Goal: Task Accomplishment & Management: Use online tool/utility

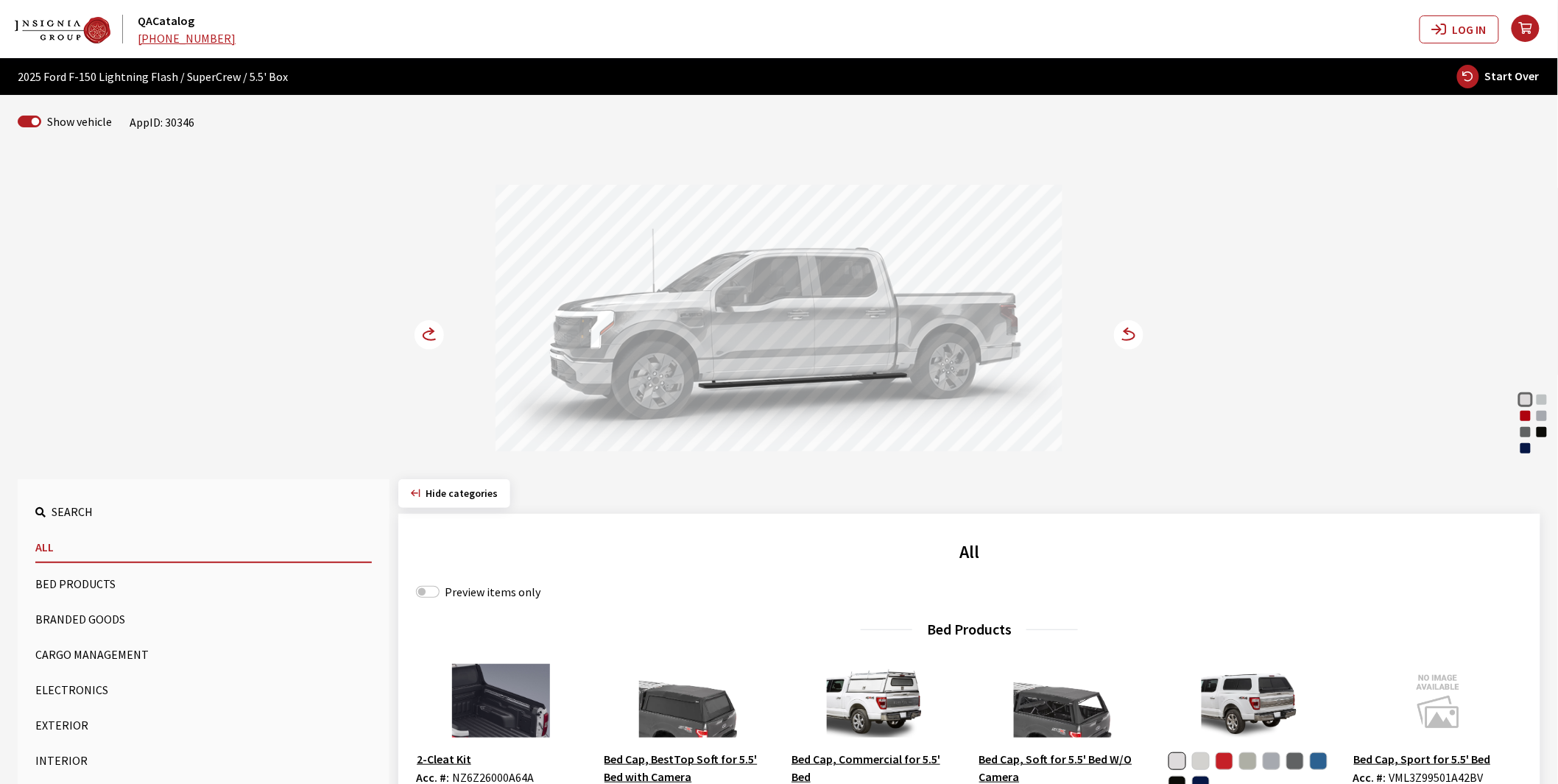
click at [1527, 418] on div "Rapid Red Metallic" at bounding box center [1525, 416] width 14 height 14
click at [1130, 332] on icon at bounding box center [1126, 336] width 15 height 9
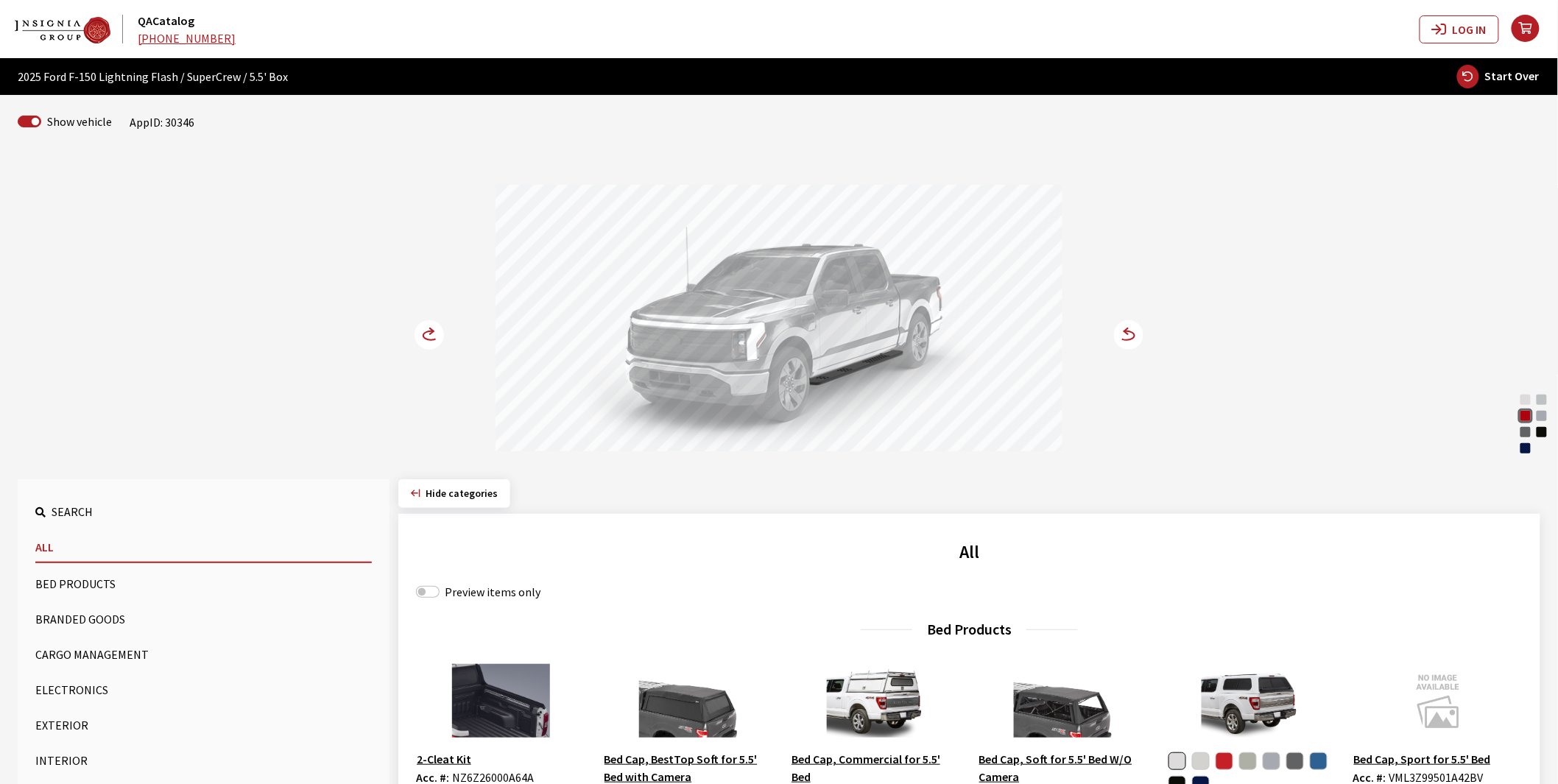
click at [1130, 332] on icon at bounding box center [1126, 336] width 15 height 9
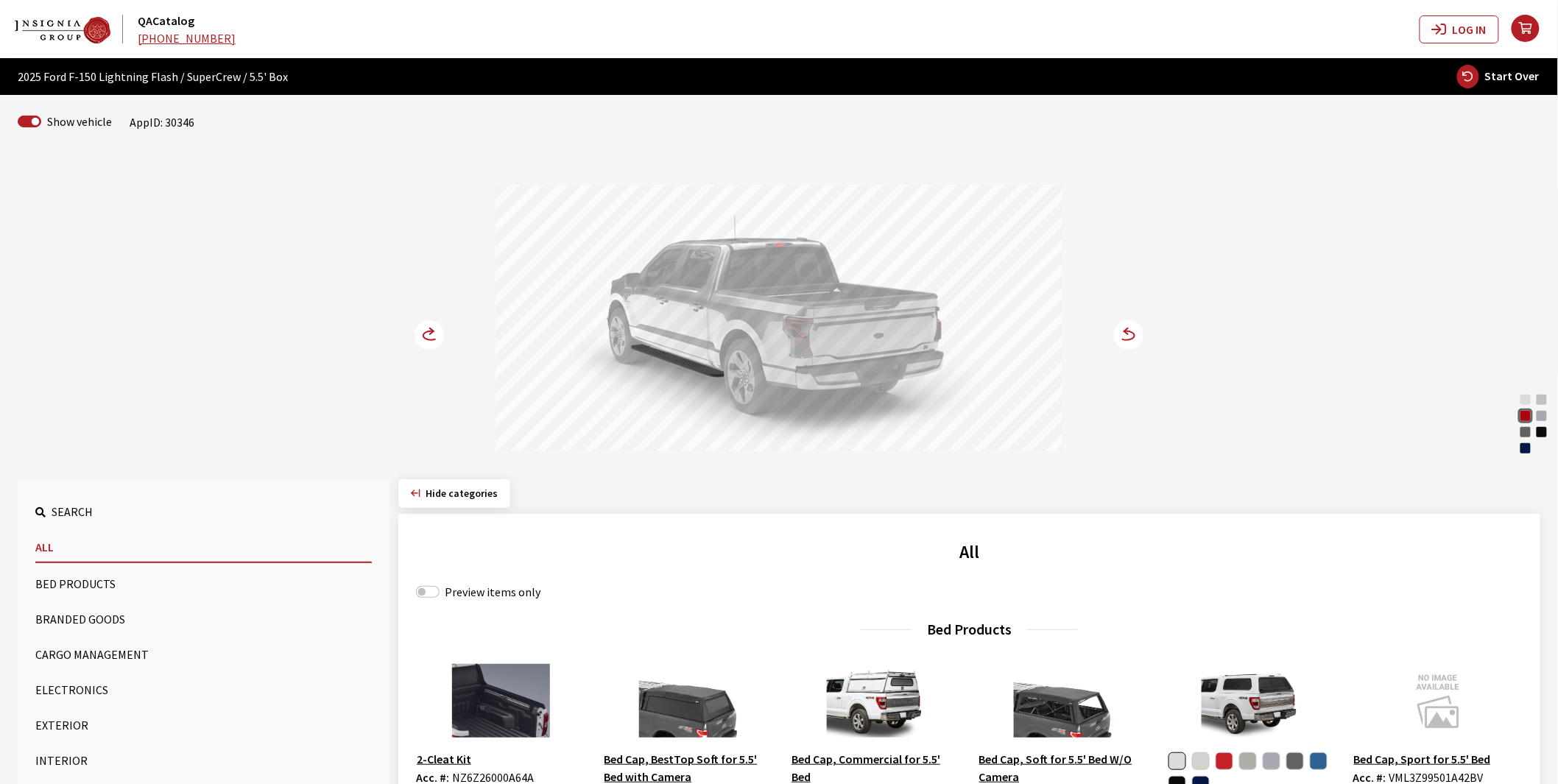
click at [428, 330] on circle at bounding box center [428, 334] width 30 height 30
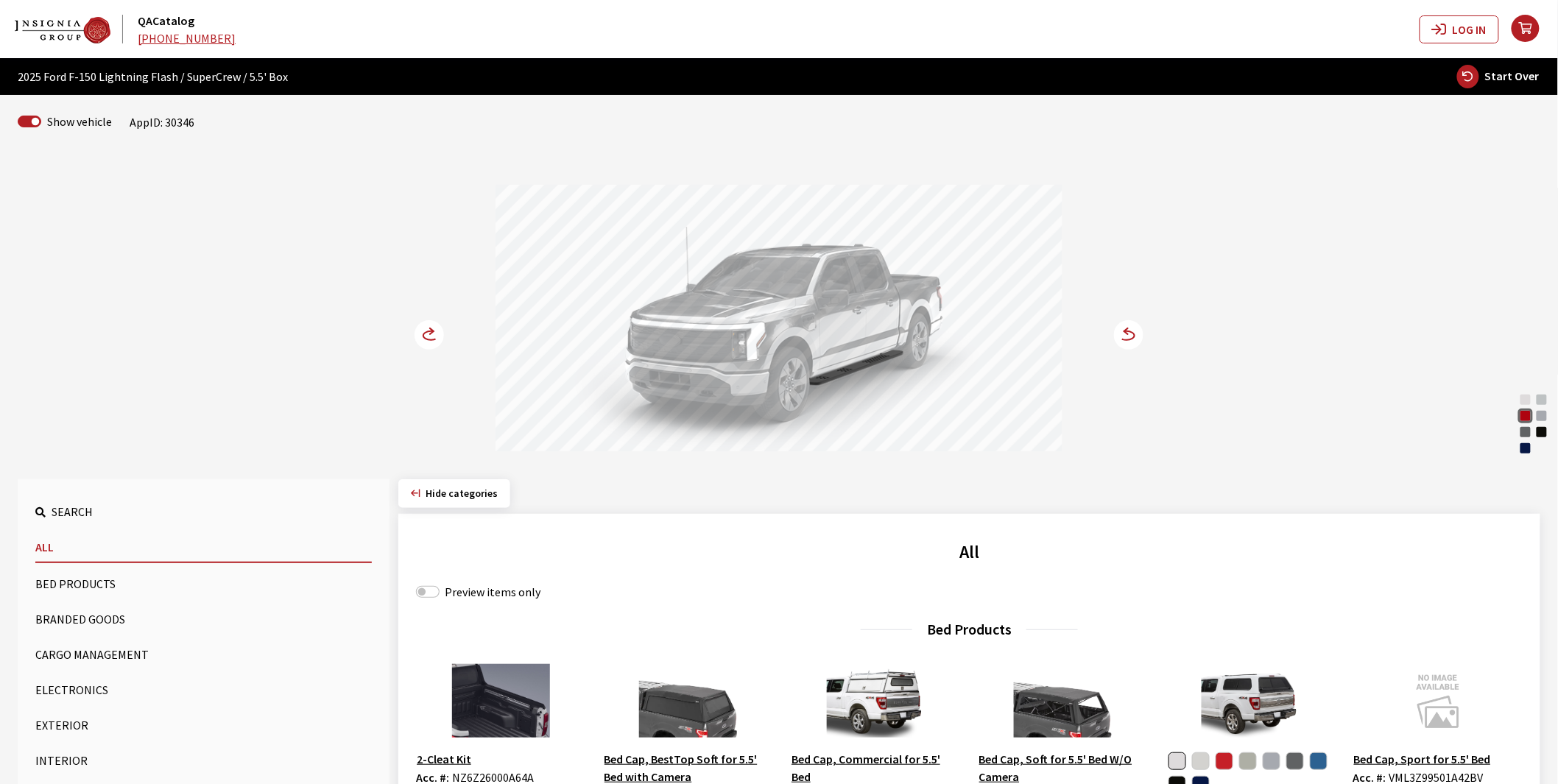
click at [436, 339] on icon at bounding box center [437, 336] width 10 height 13
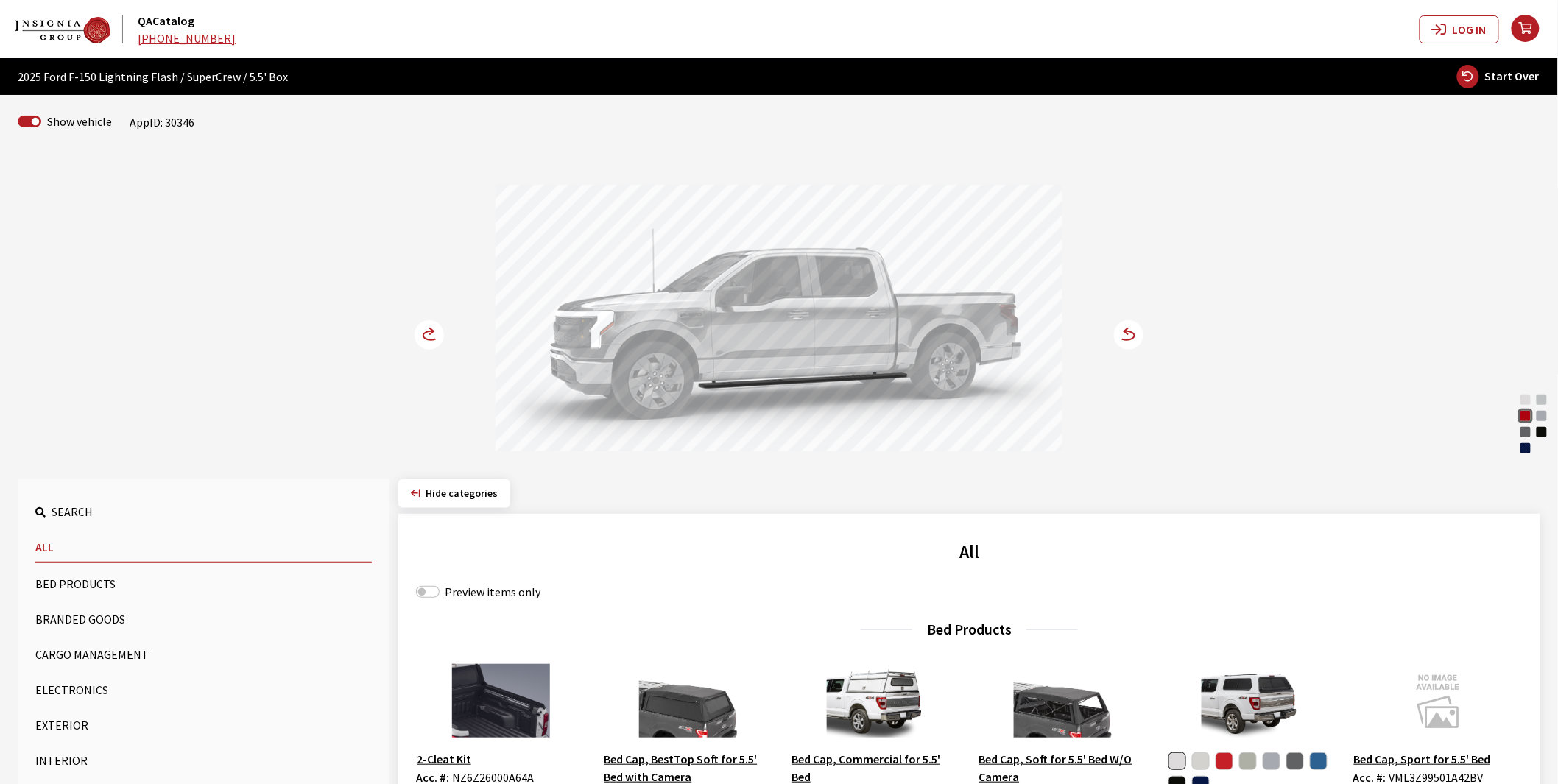
click at [436, 339] on icon at bounding box center [437, 336] width 10 height 13
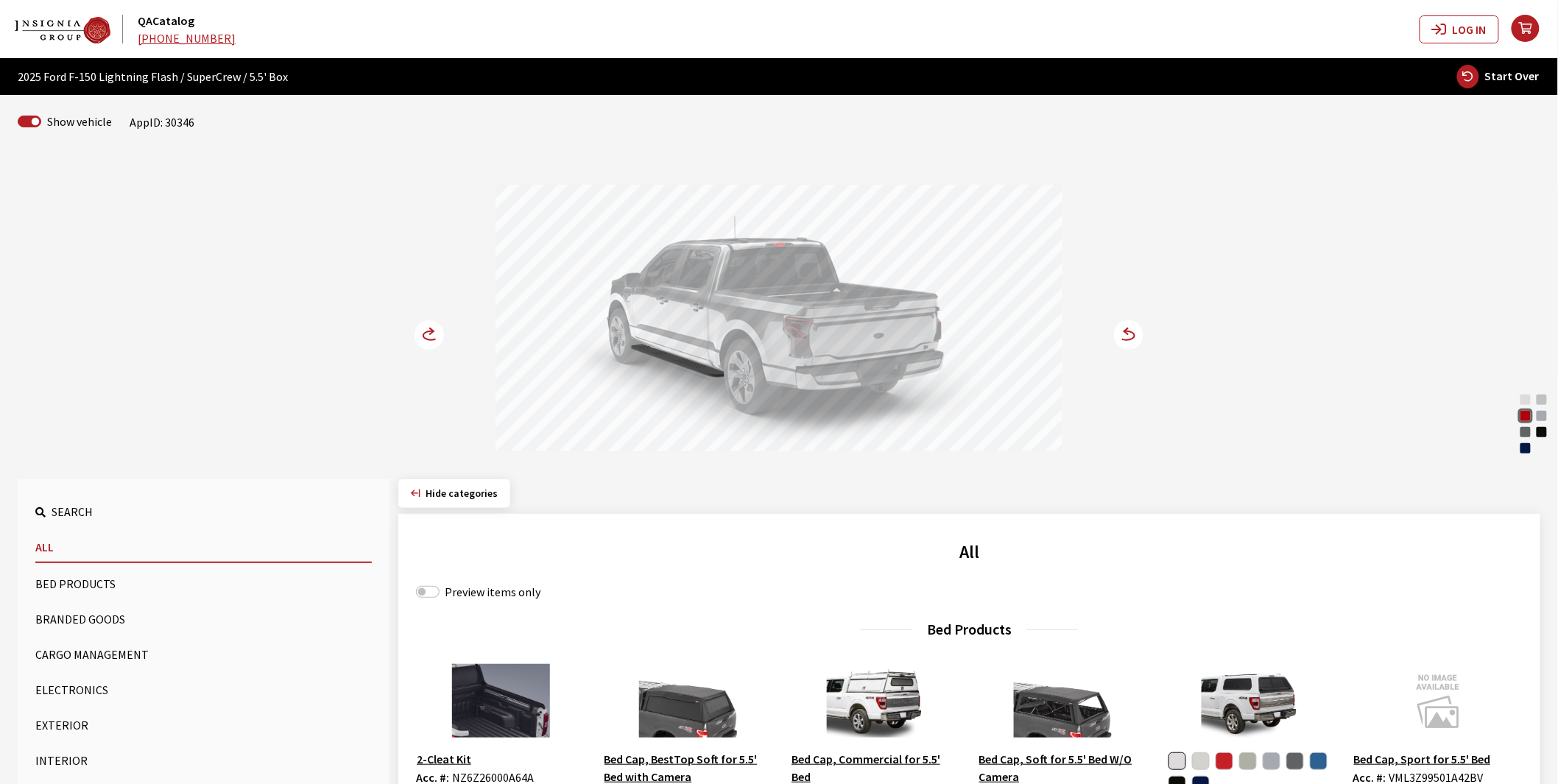
click at [72, 586] on button "Bed Products" at bounding box center [203, 583] width 336 height 30
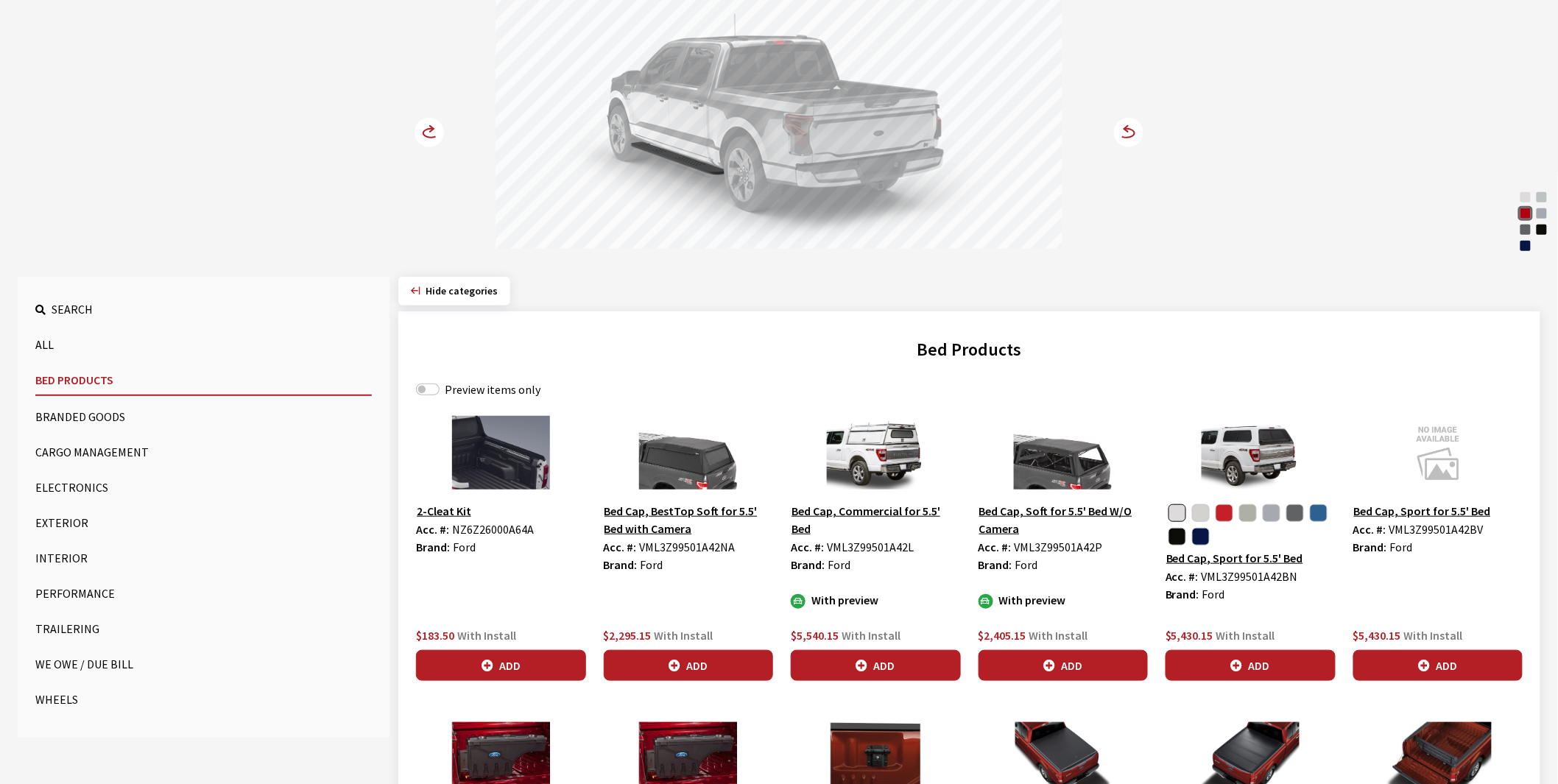
scroll to position [245, 0]
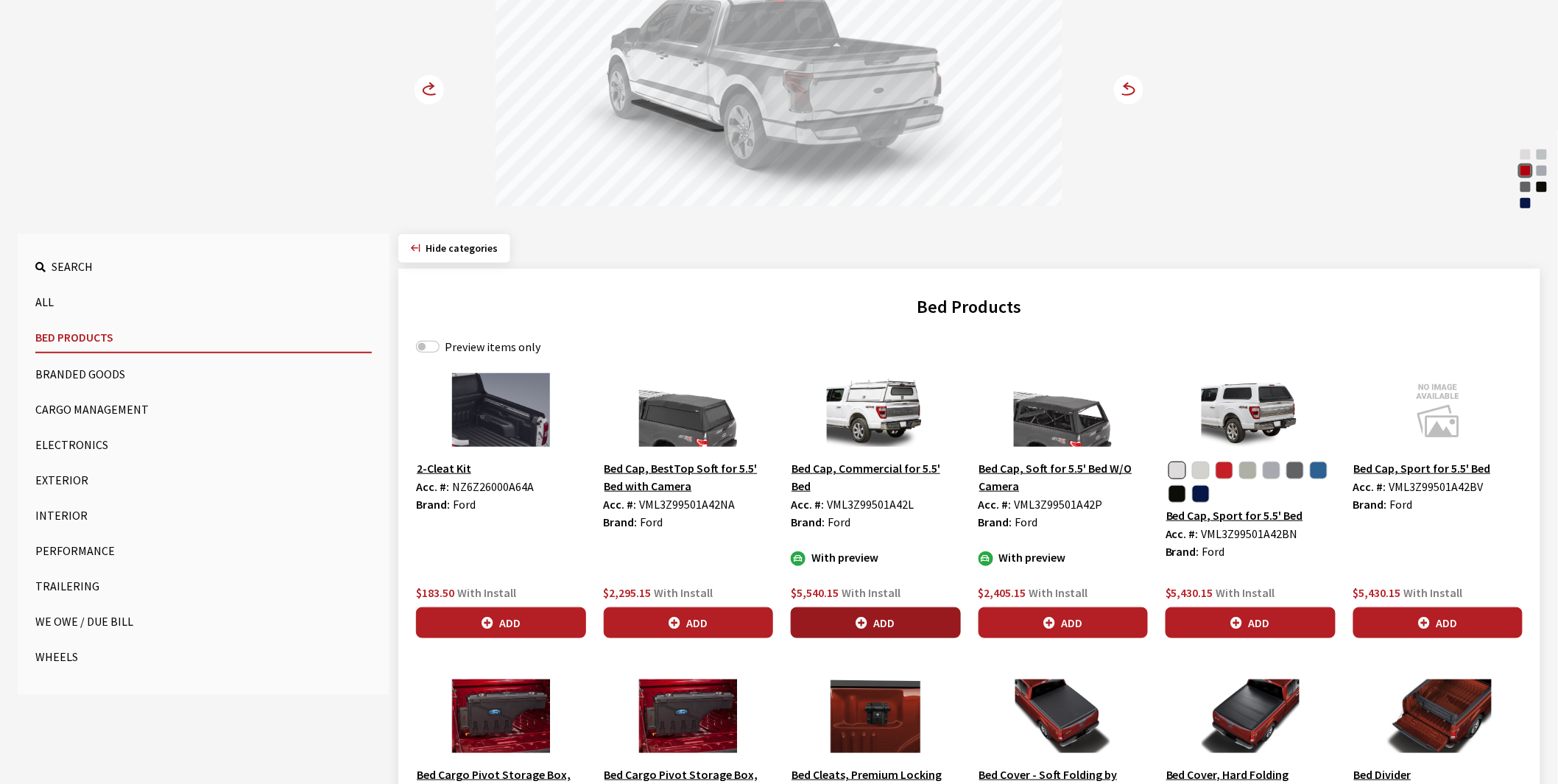
click at [866, 622] on icon "button" at bounding box center [861, 623] width 12 height 12
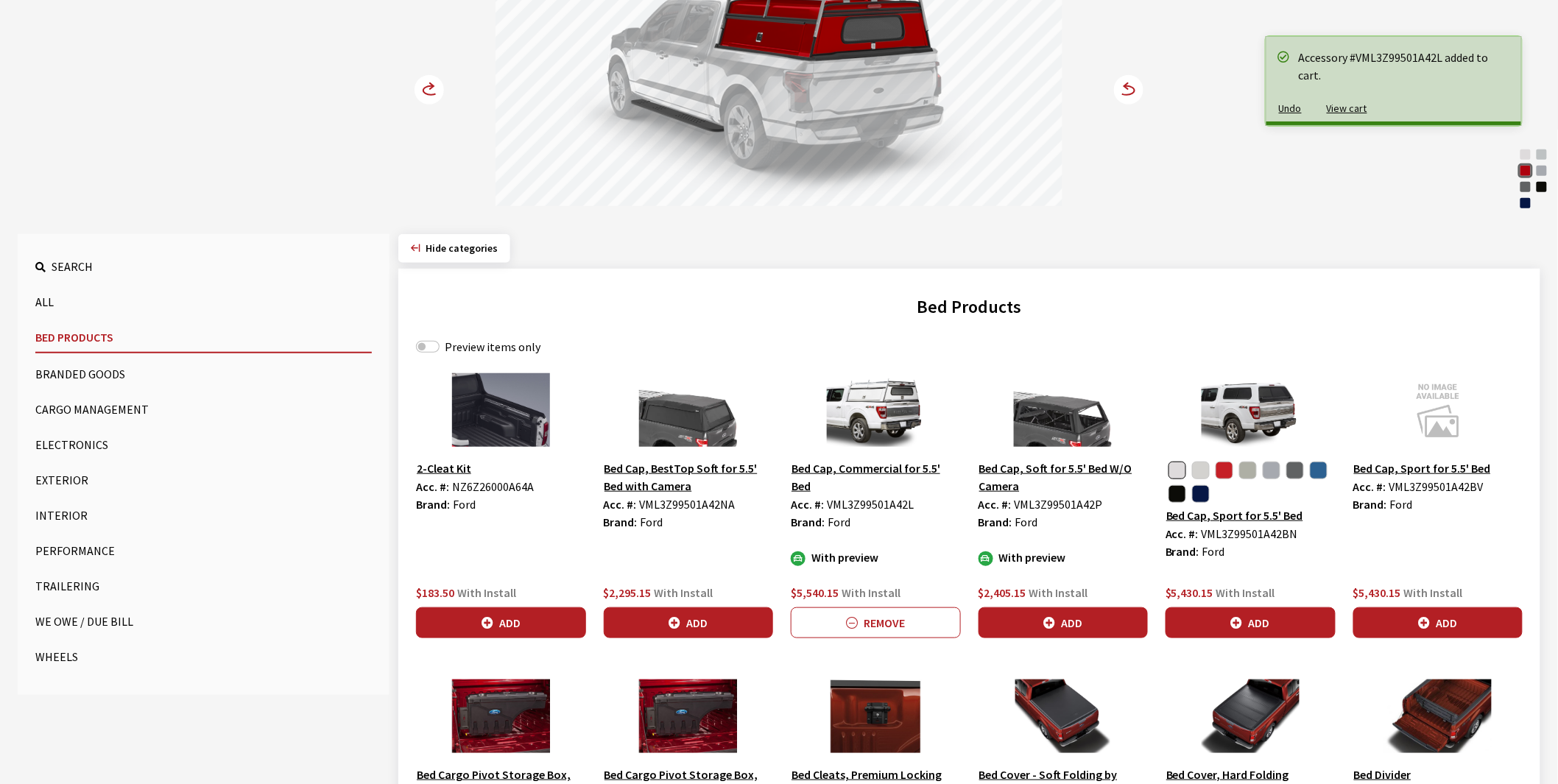
scroll to position [82, 0]
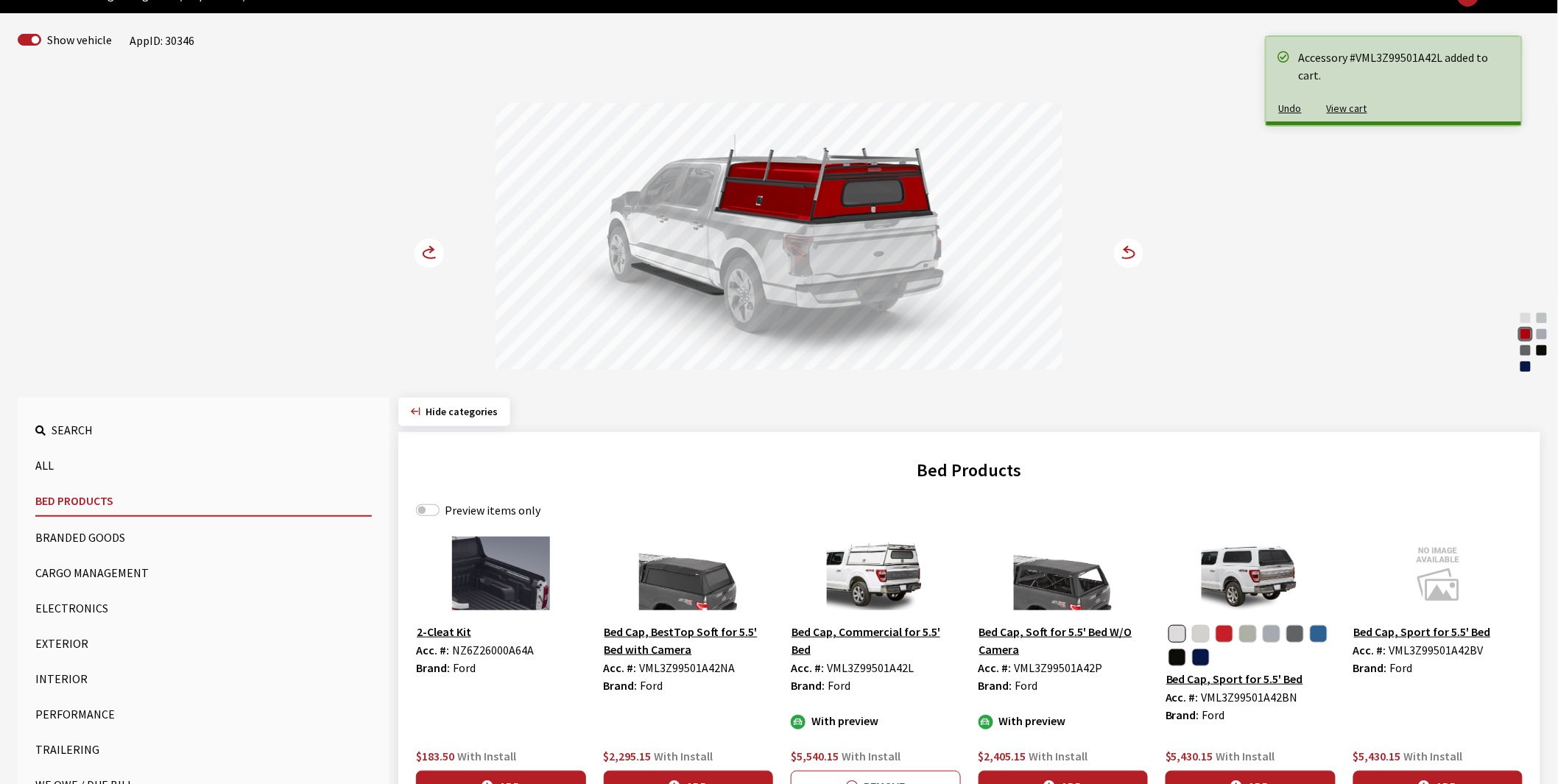
click at [423, 249] on circle at bounding box center [428, 253] width 30 height 30
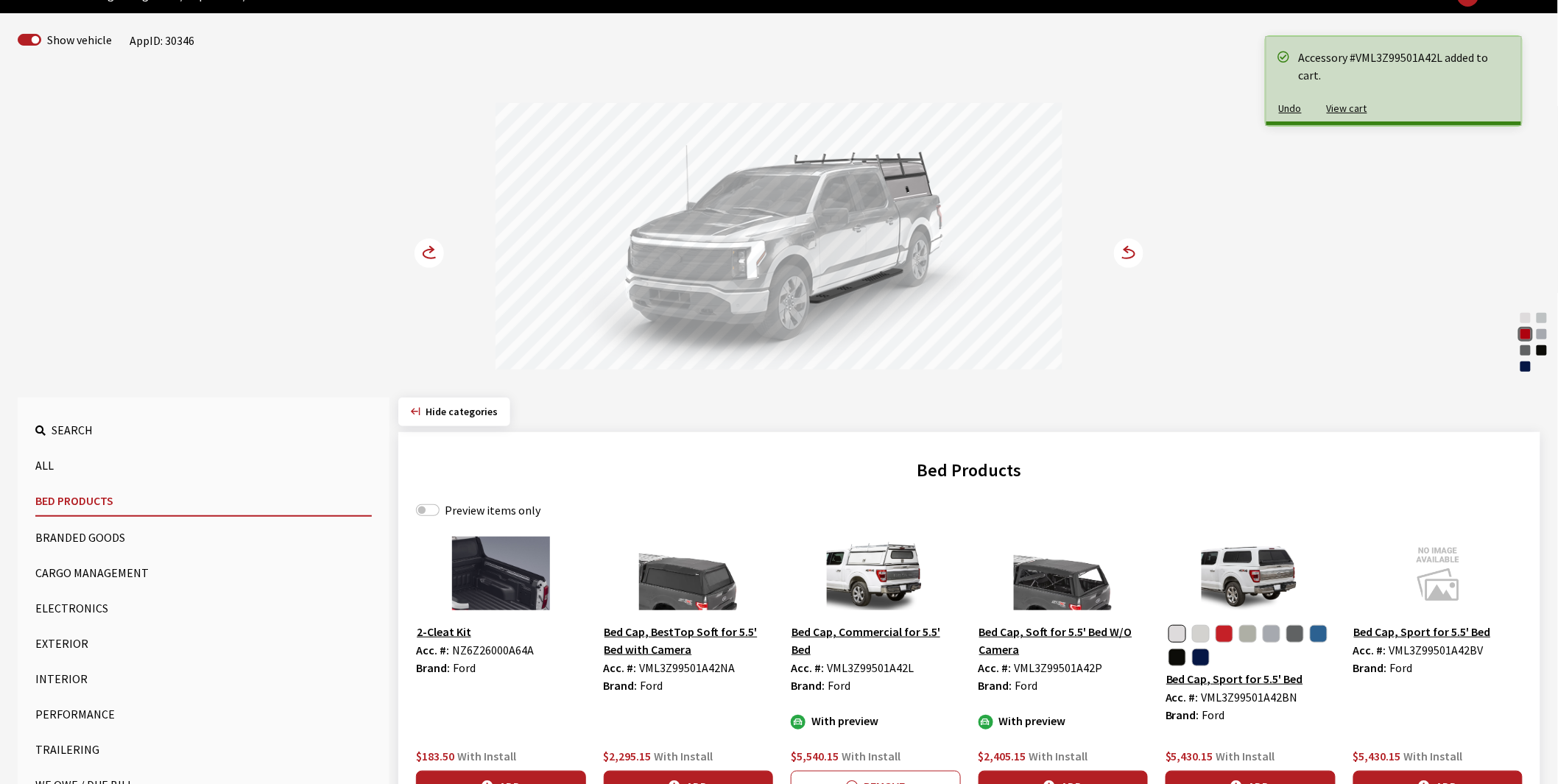
click at [423, 249] on circle at bounding box center [428, 253] width 30 height 30
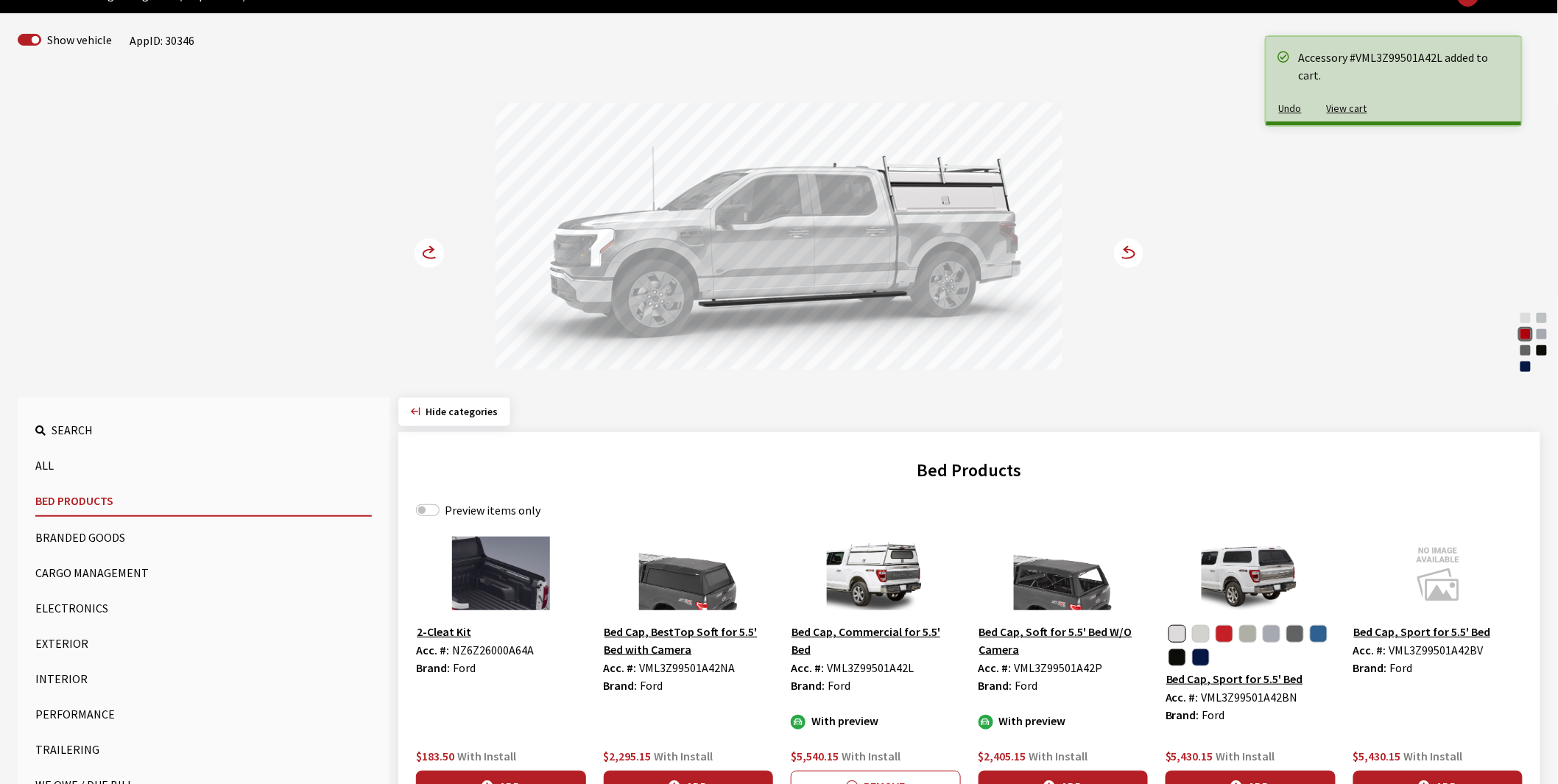
click at [423, 249] on circle at bounding box center [428, 253] width 30 height 30
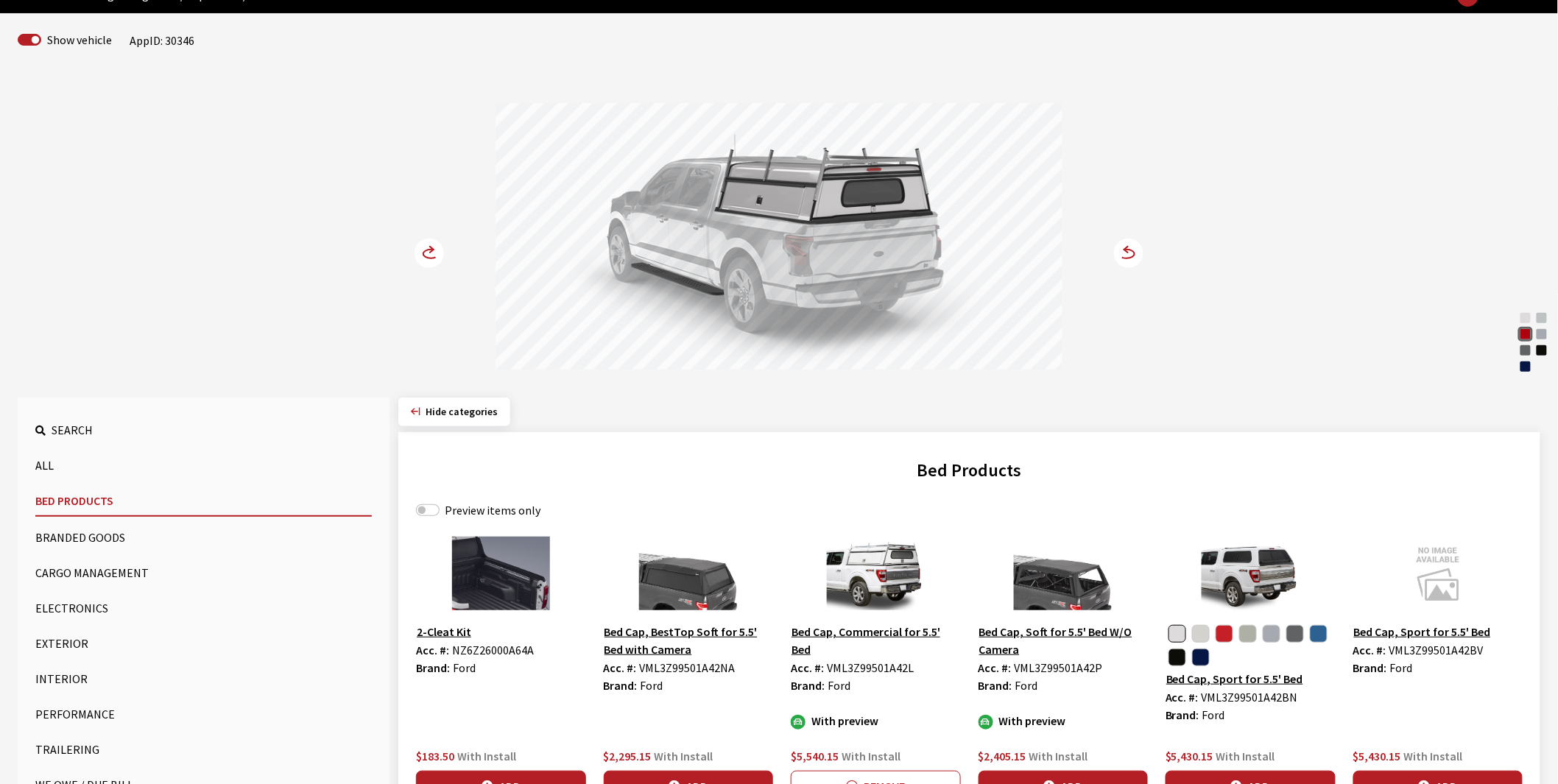
click at [423, 249] on circle at bounding box center [428, 253] width 30 height 30
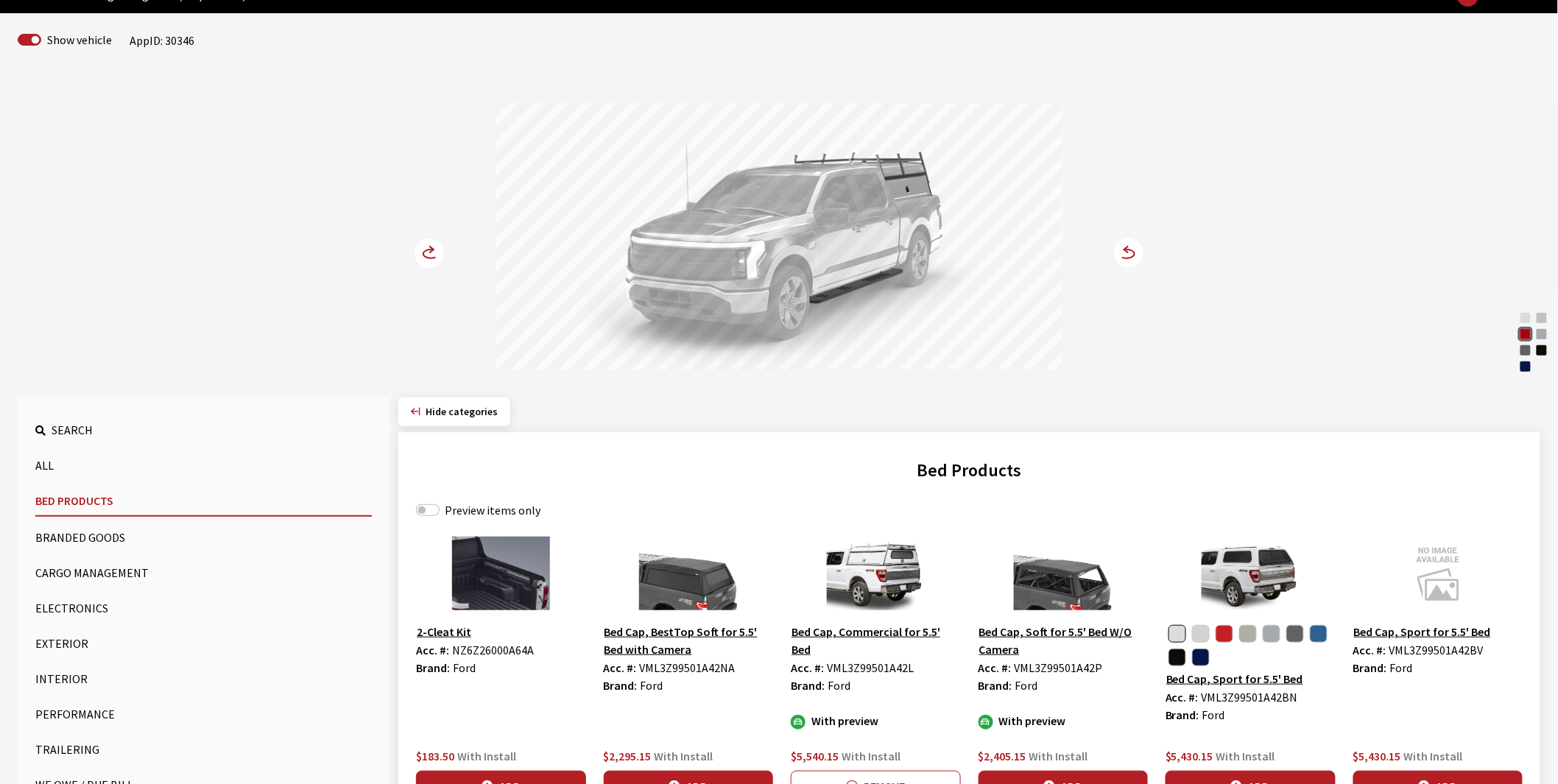
click at [423, 249] on circle at bounding box center [428, 253] width 30 height 30
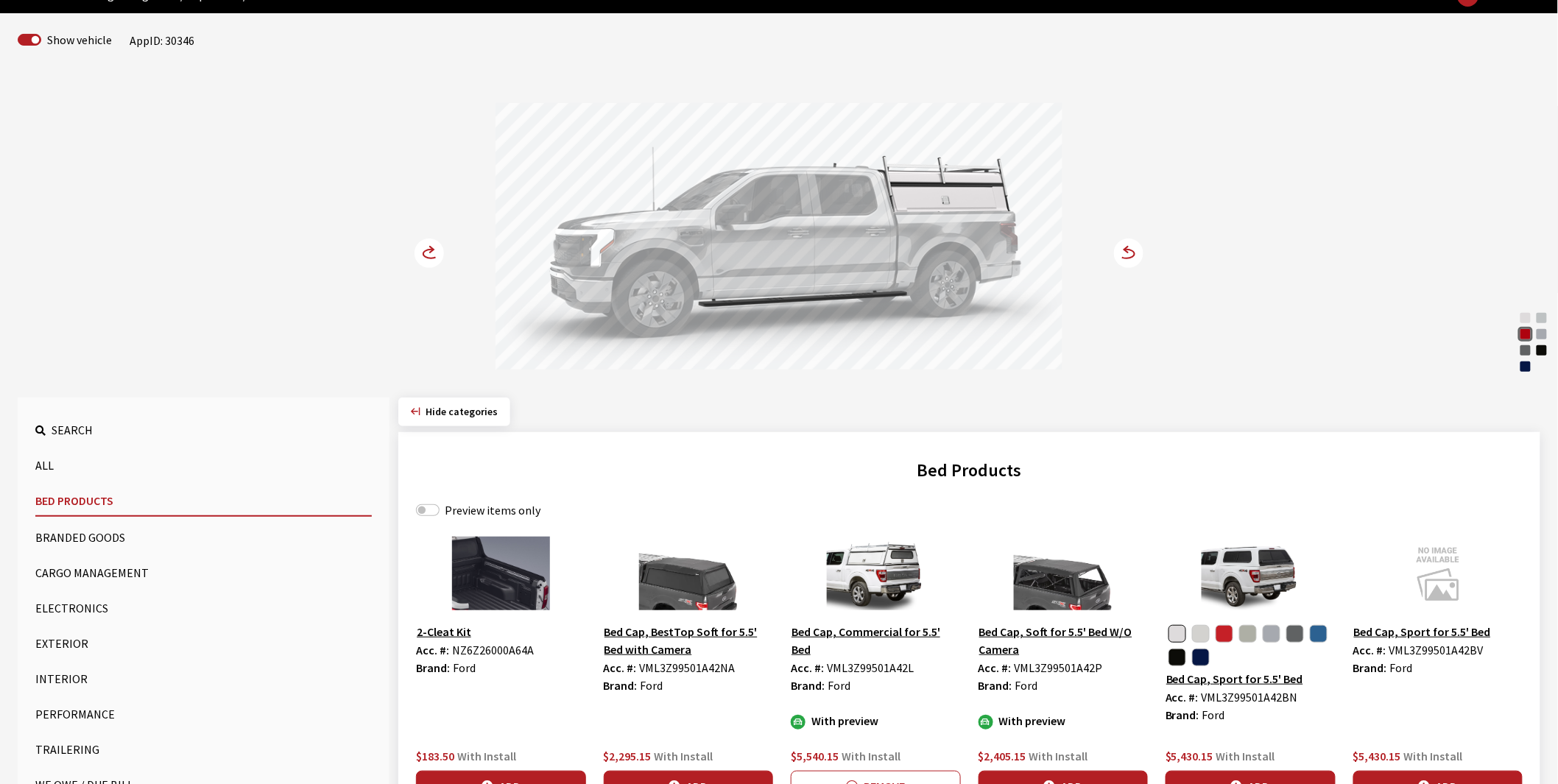
click at [423, 249] on circle at bounding box center [428, 253] width 30 height 30
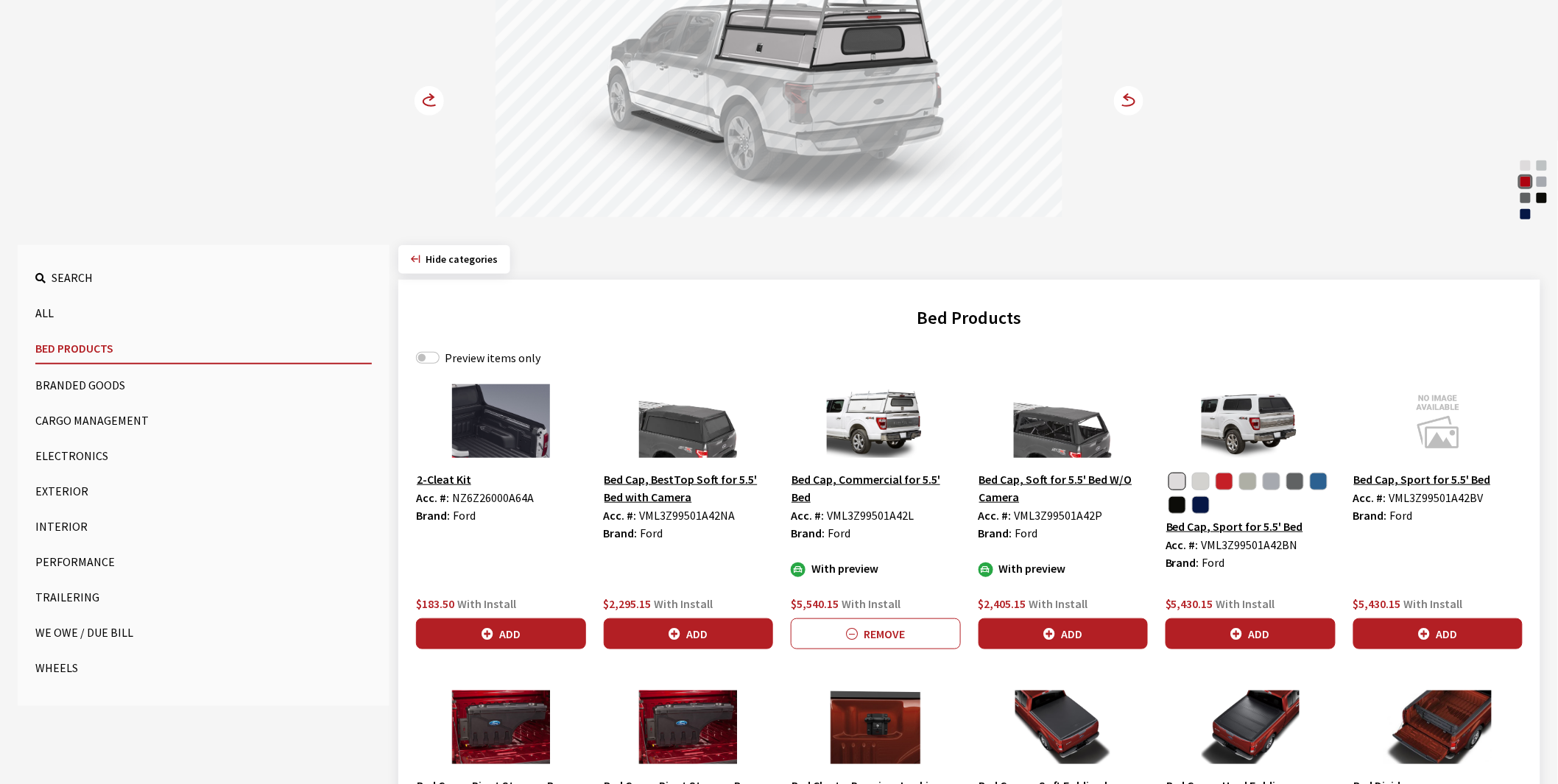
scroll to position [245, 0]
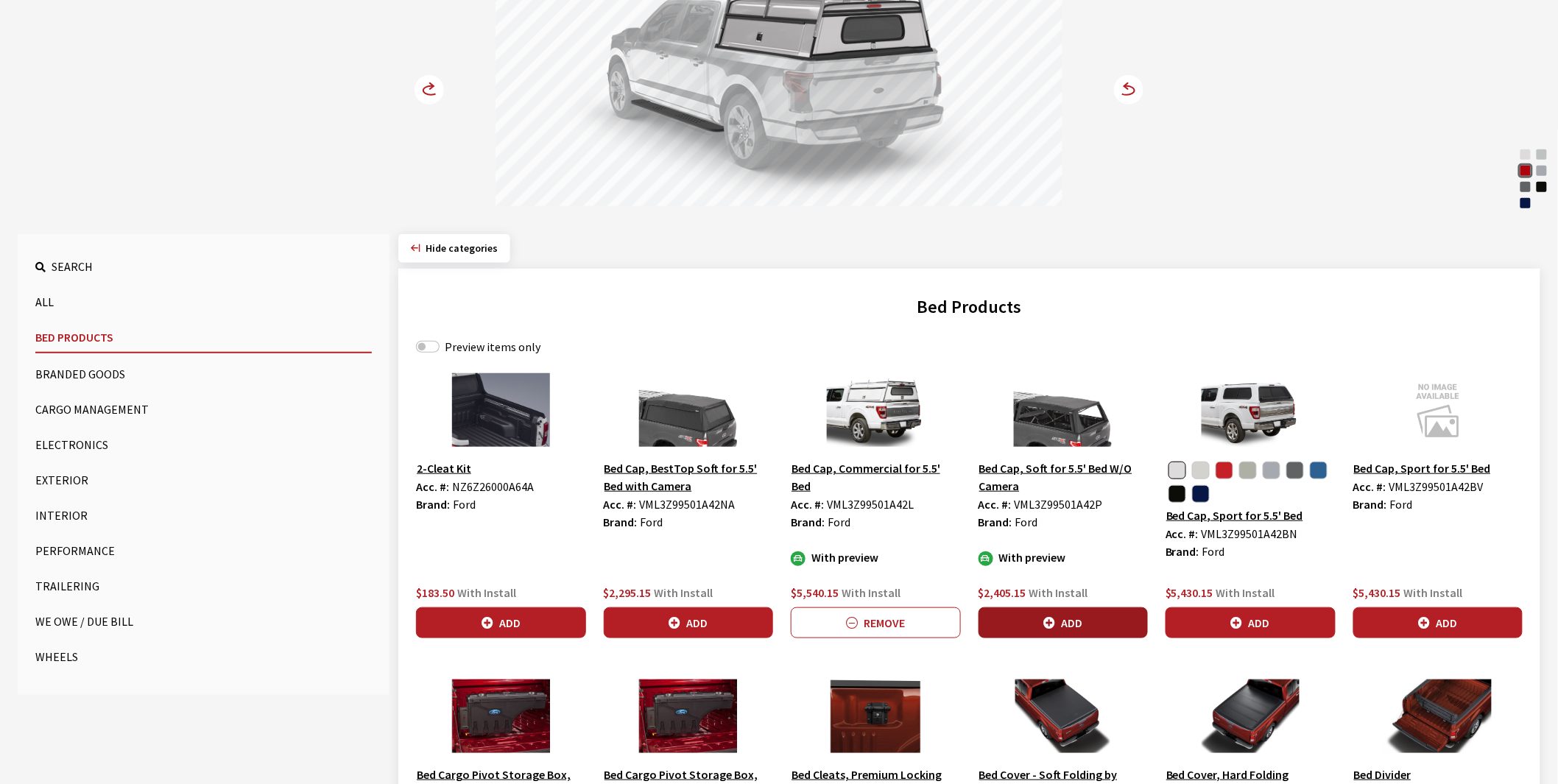
click at [1079, 619] on button "Add" at bounding box center [1063, 622] width 170 height 30
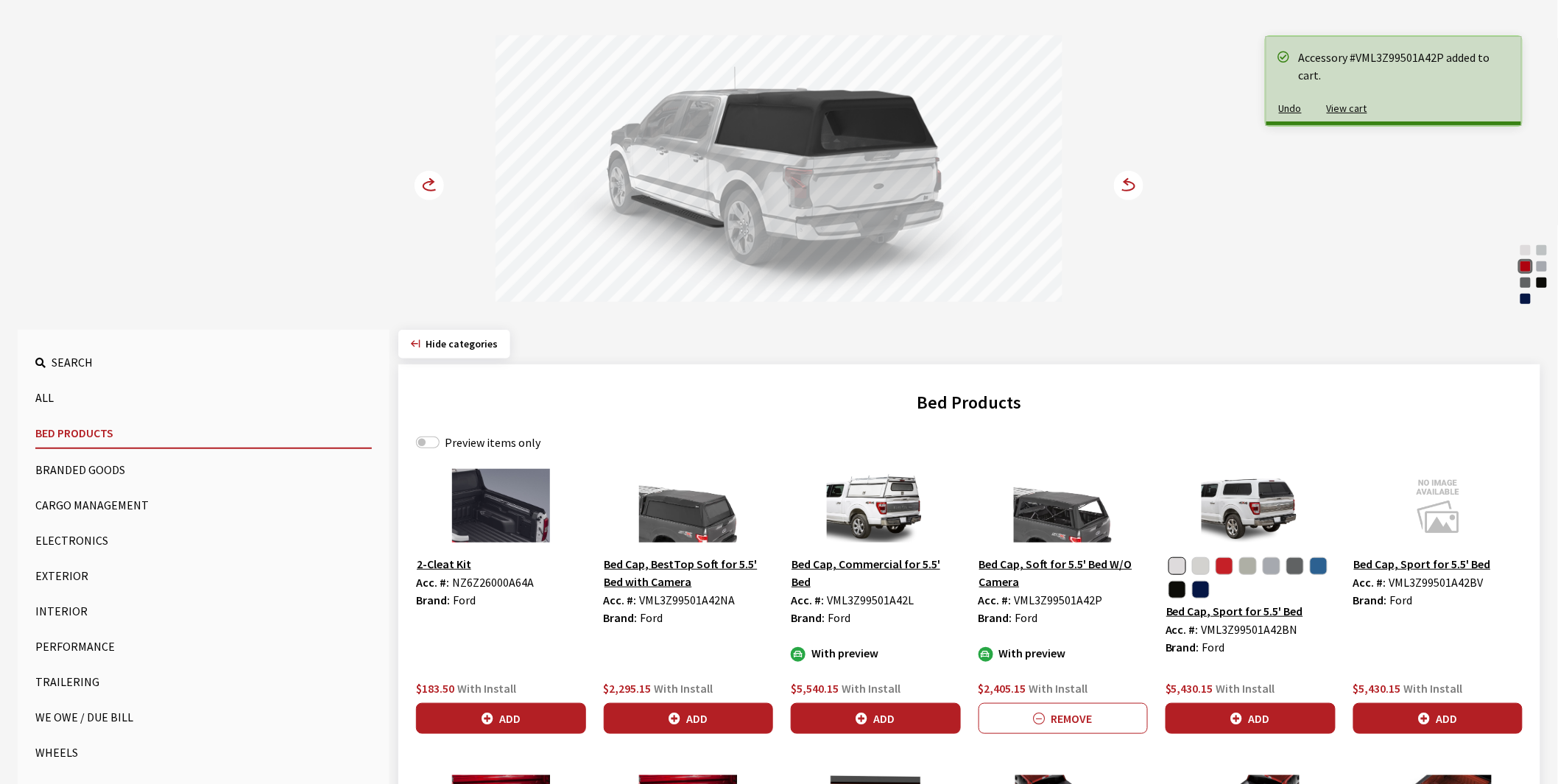
scroll to position [82, 0]
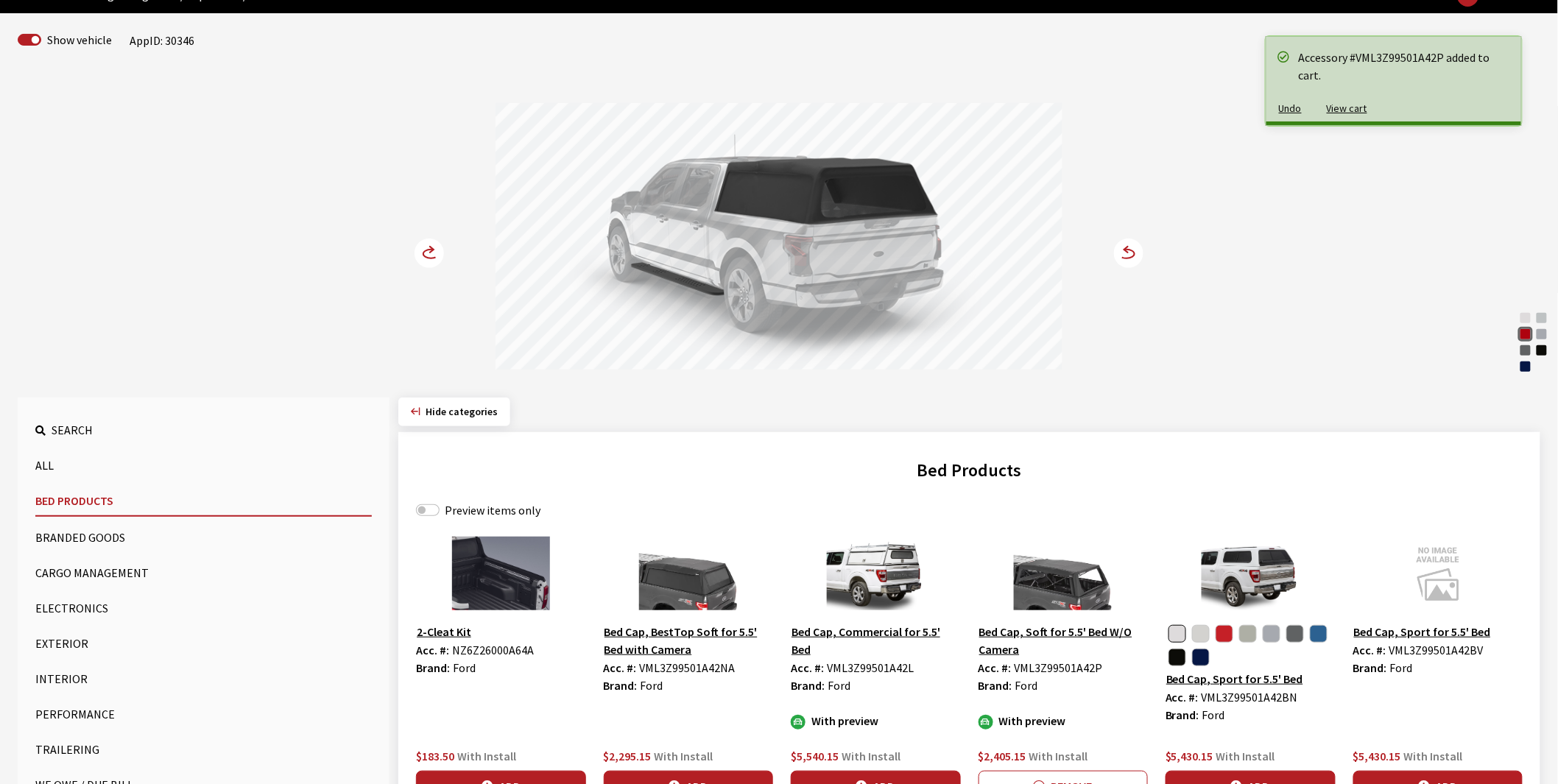
click at [430, 249] on circle at bounding box center [428, 253] width 30 height 30
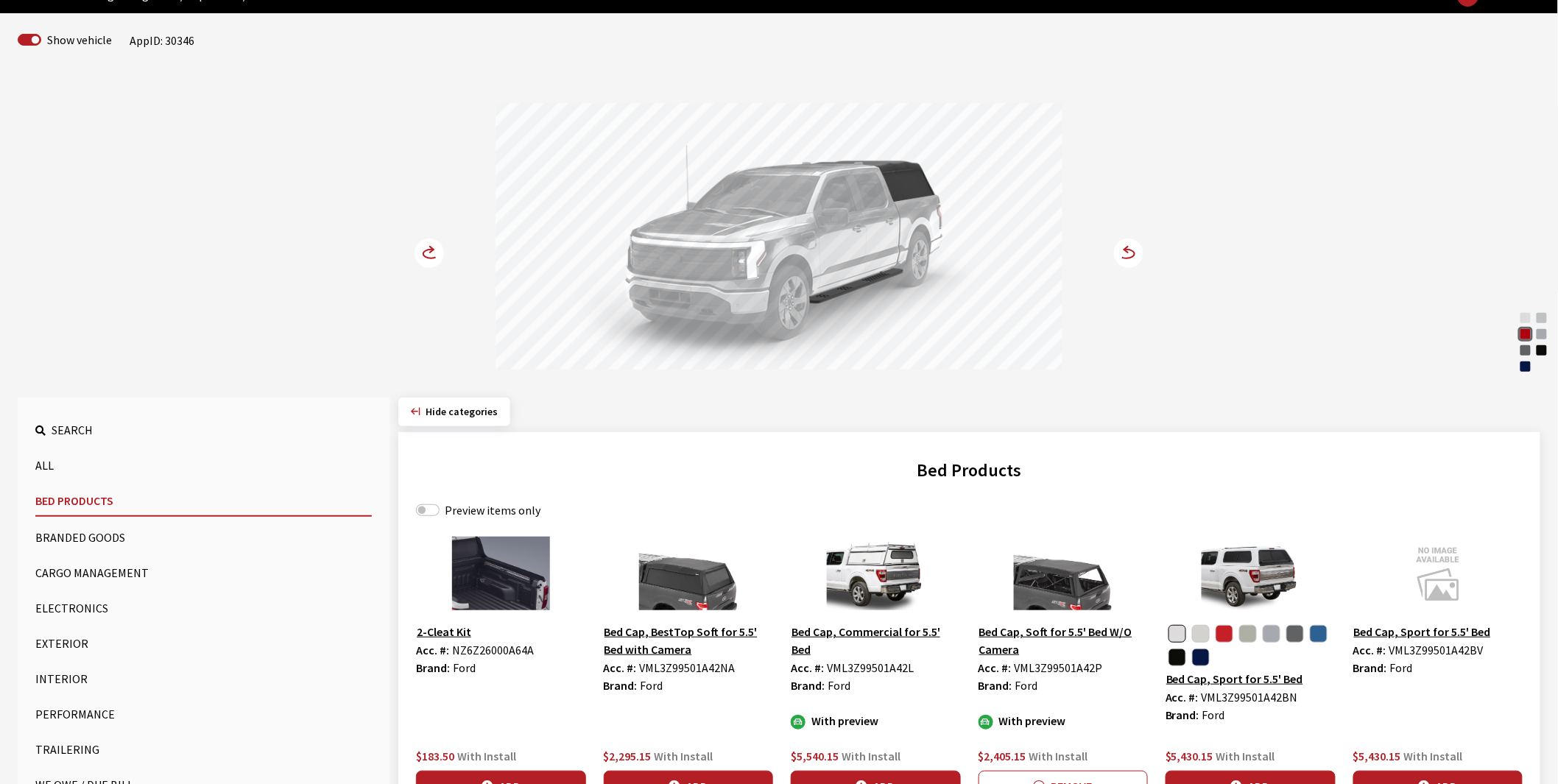
click at [430, 249] on circle at bounding box center [428, 253] width 30 height 30
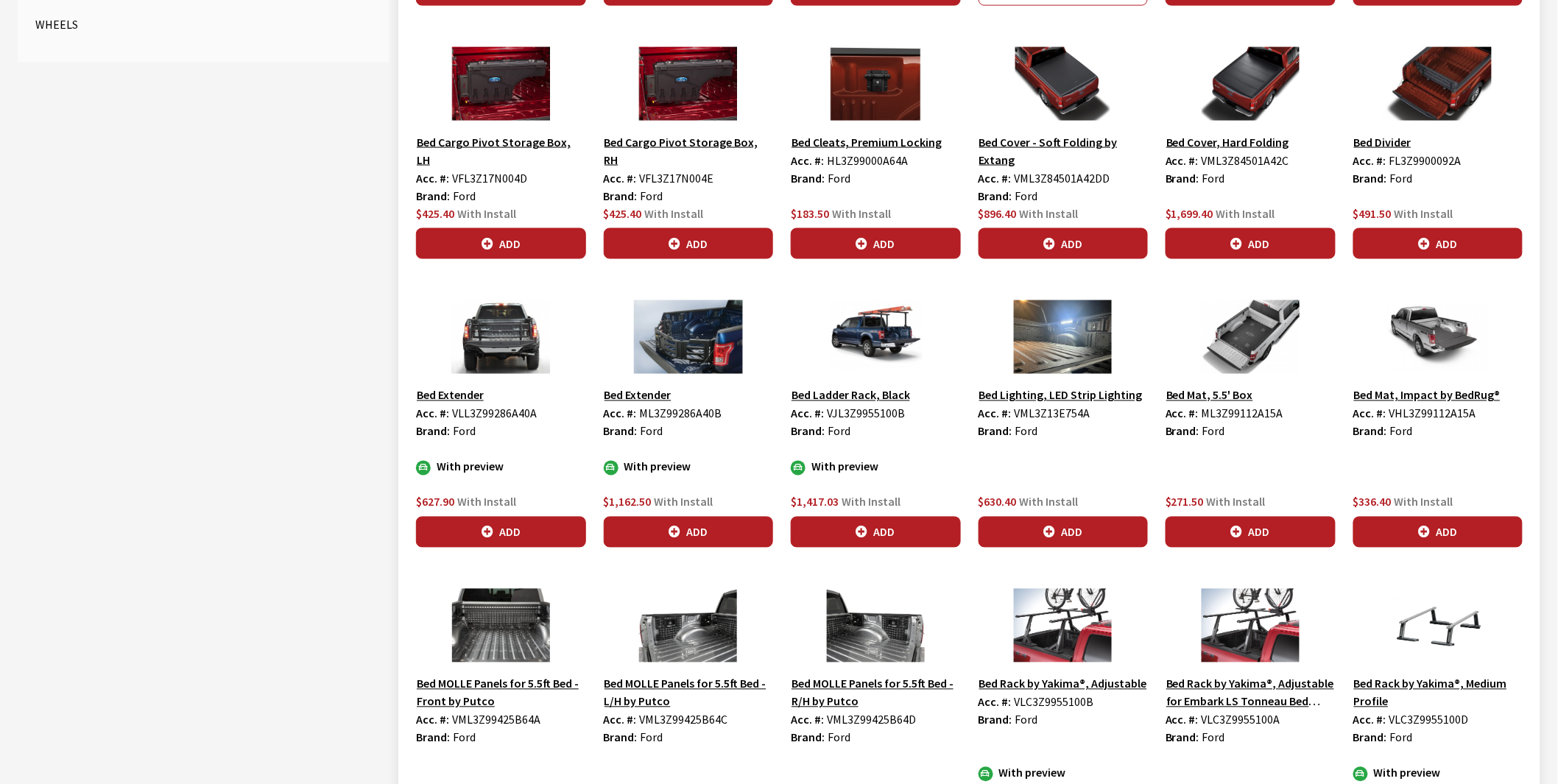
scroll to position [899, 0]
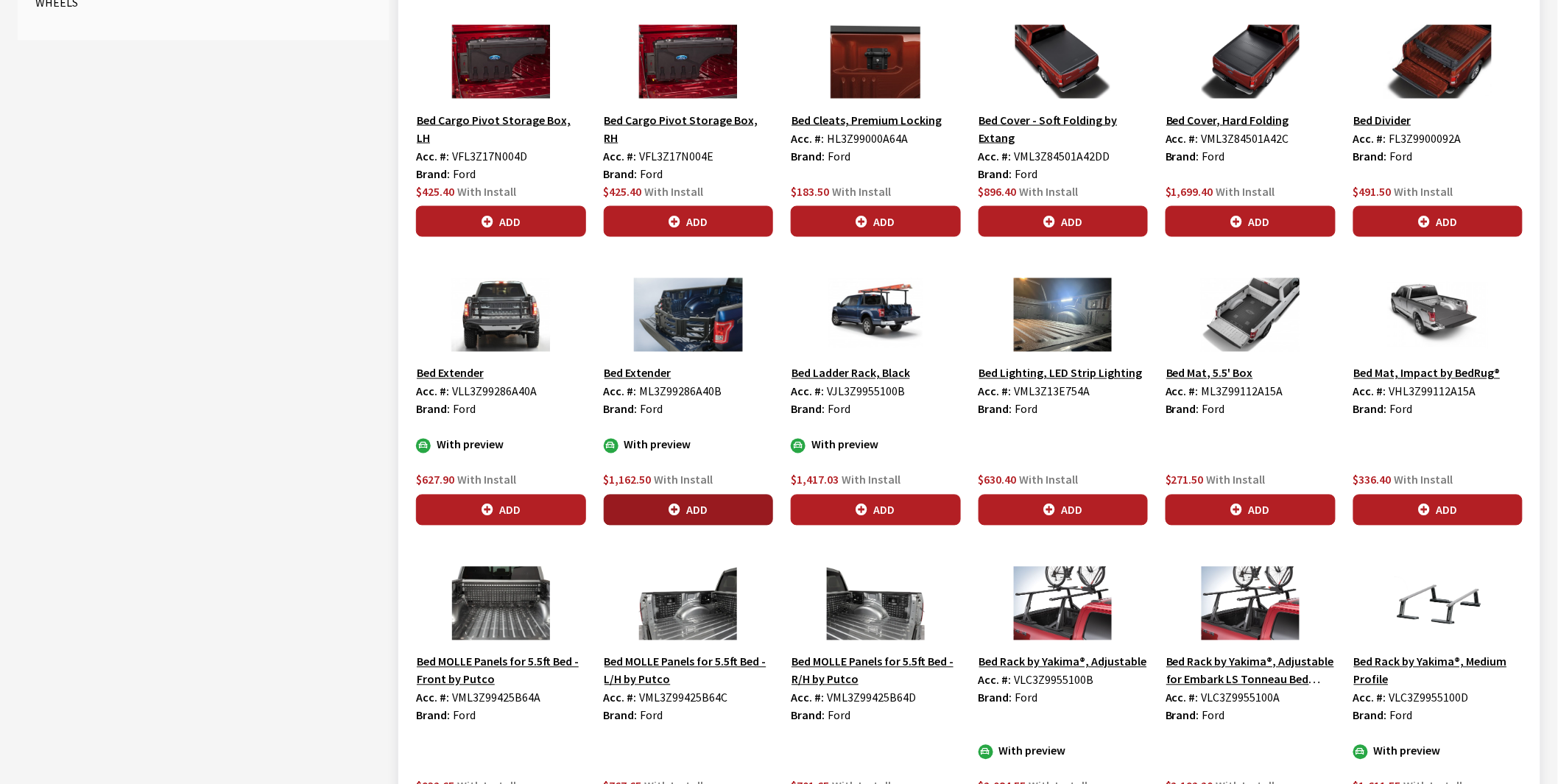
click at [669, 508] on icon "button" at bounding box center [674, 510] width 12 height 12
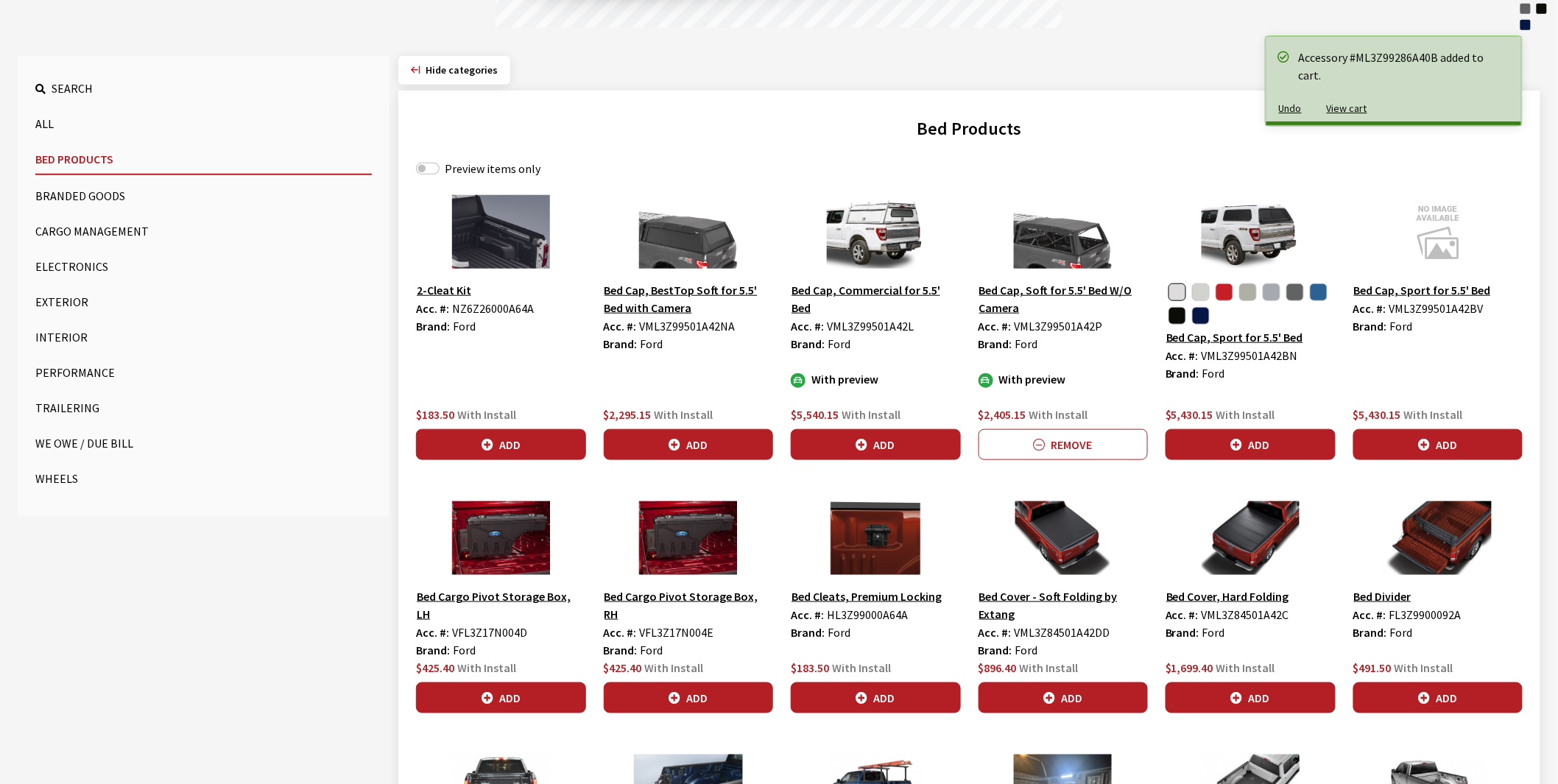
scroll to position [82, 0]
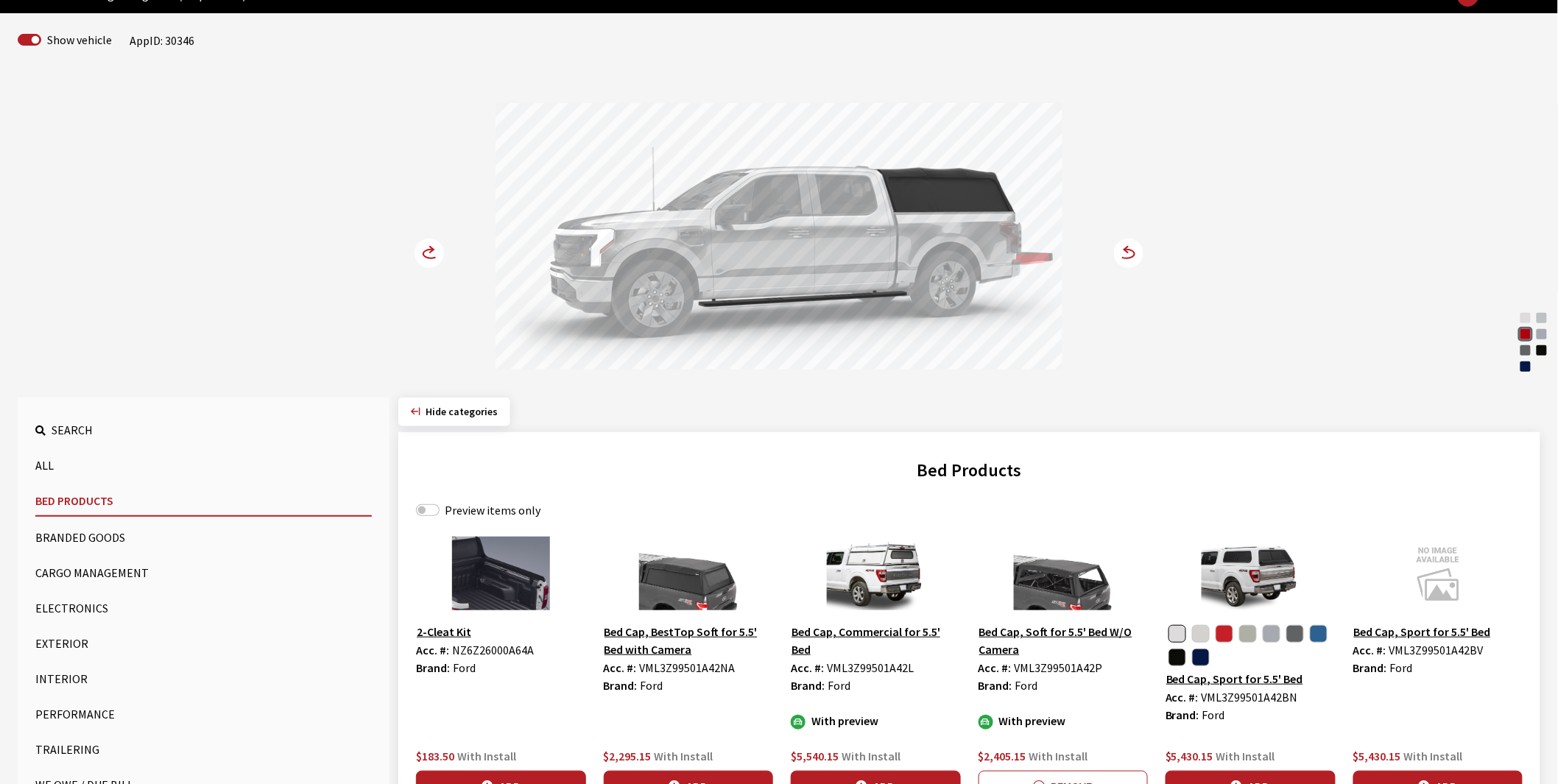
click at [433, 252] on icon at bounding box center [437, 254] width 10 height 13
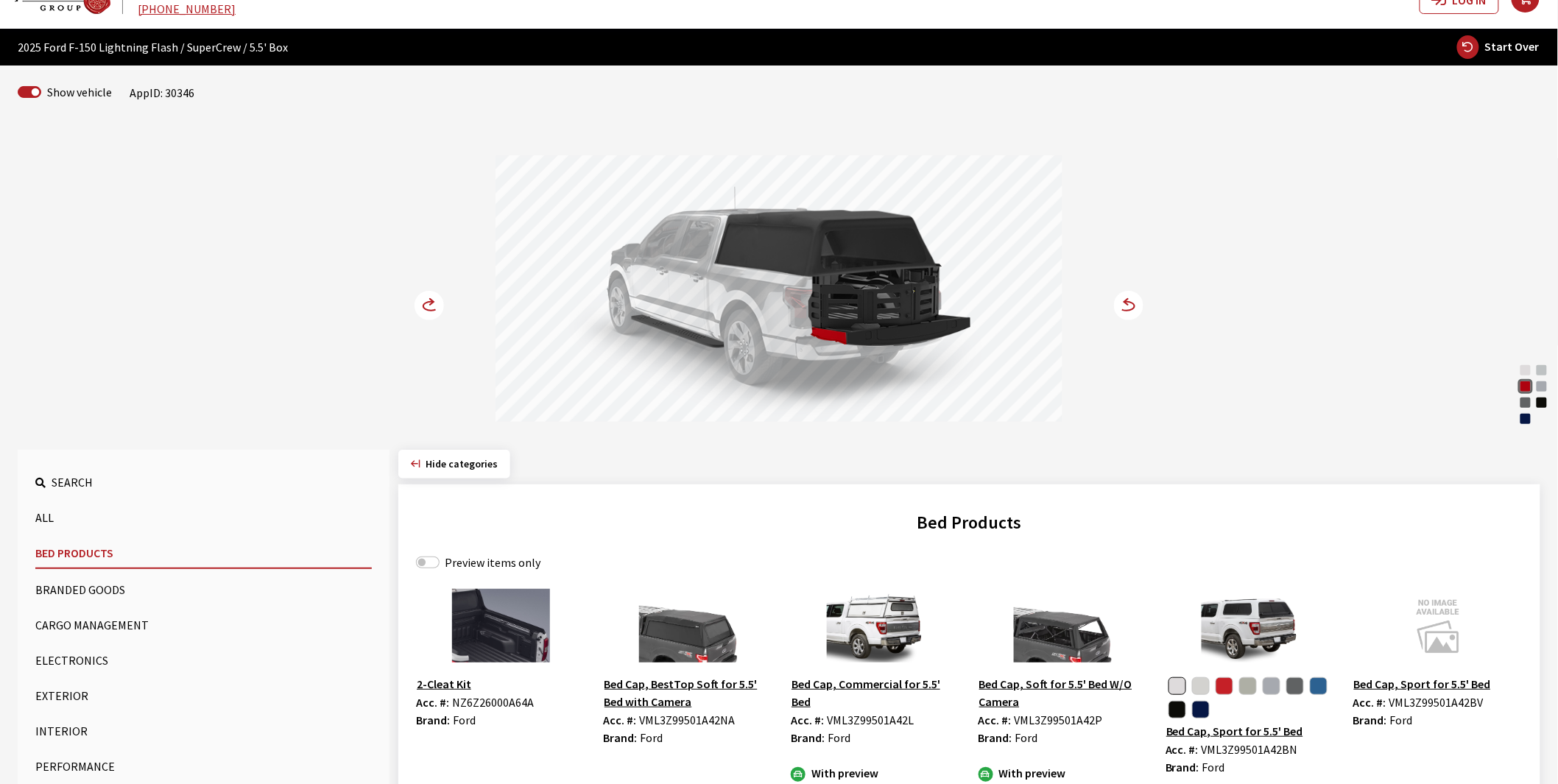
scroll to position [0, 0]
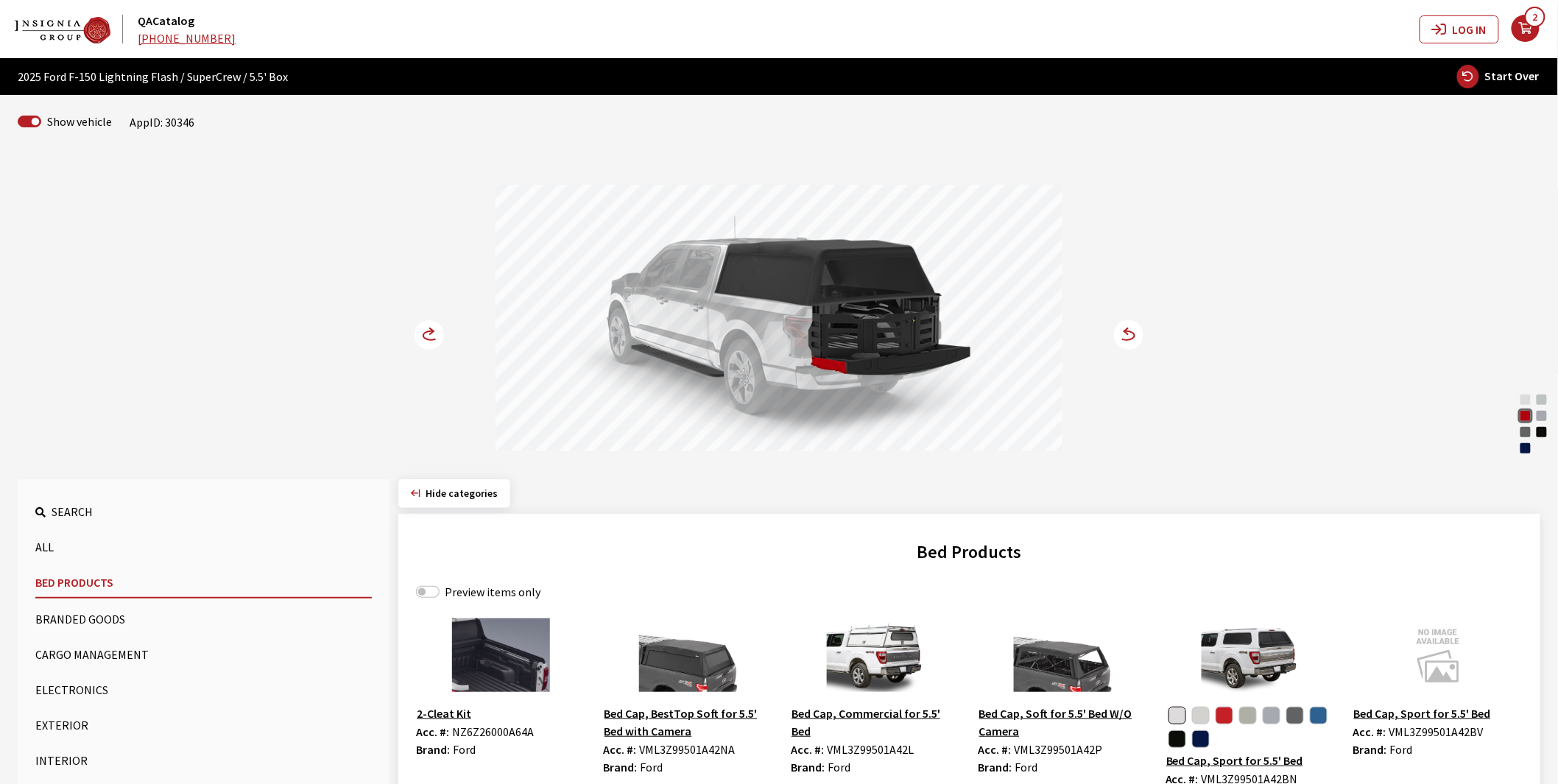
click at [1525, 35] on icon "your cart" at bounding box center [1525, 28] width 28 height 12
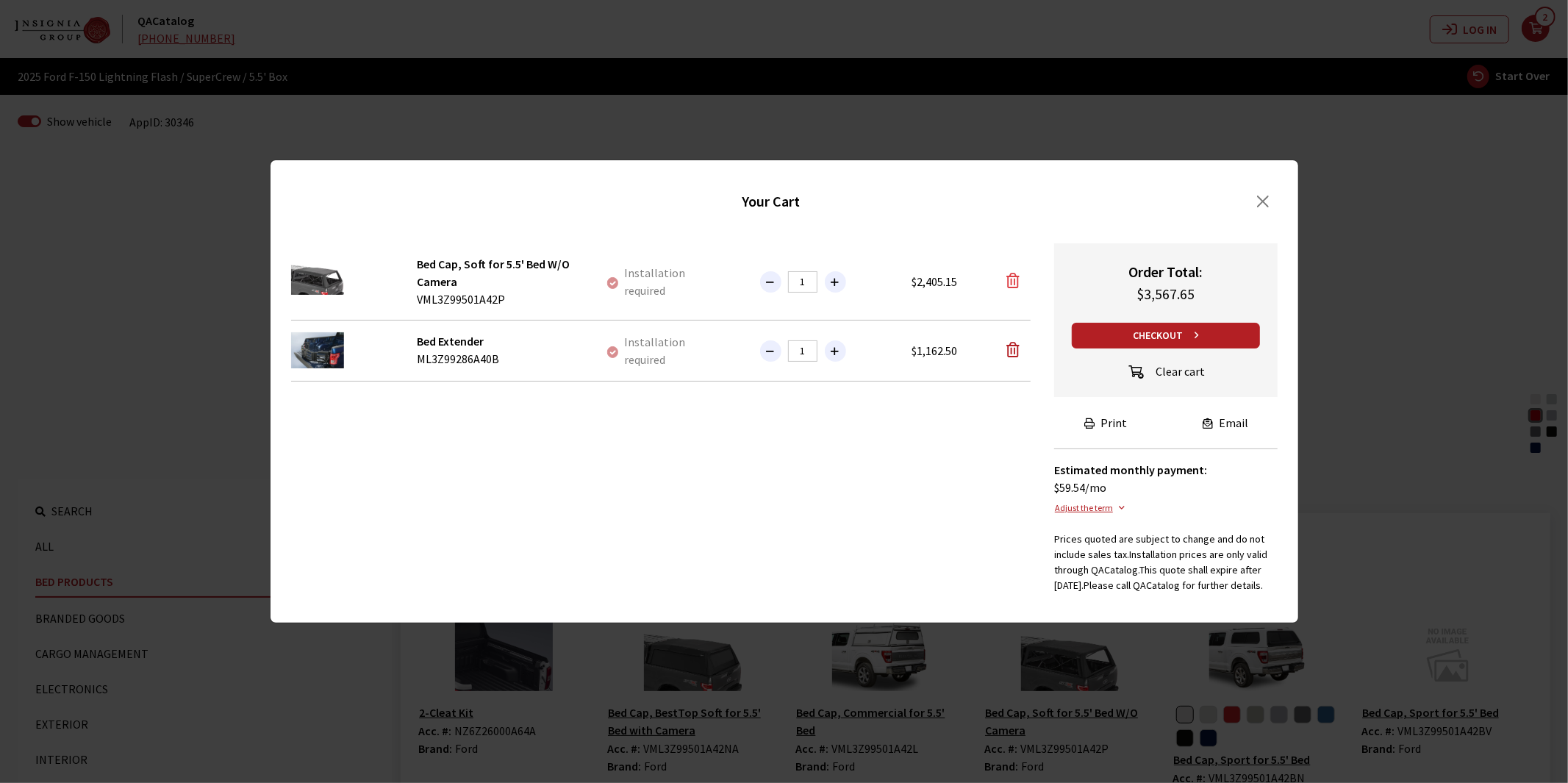
click at [1011, 273] on icon "button" at bounding box center [1012, 280] width 13 height 14
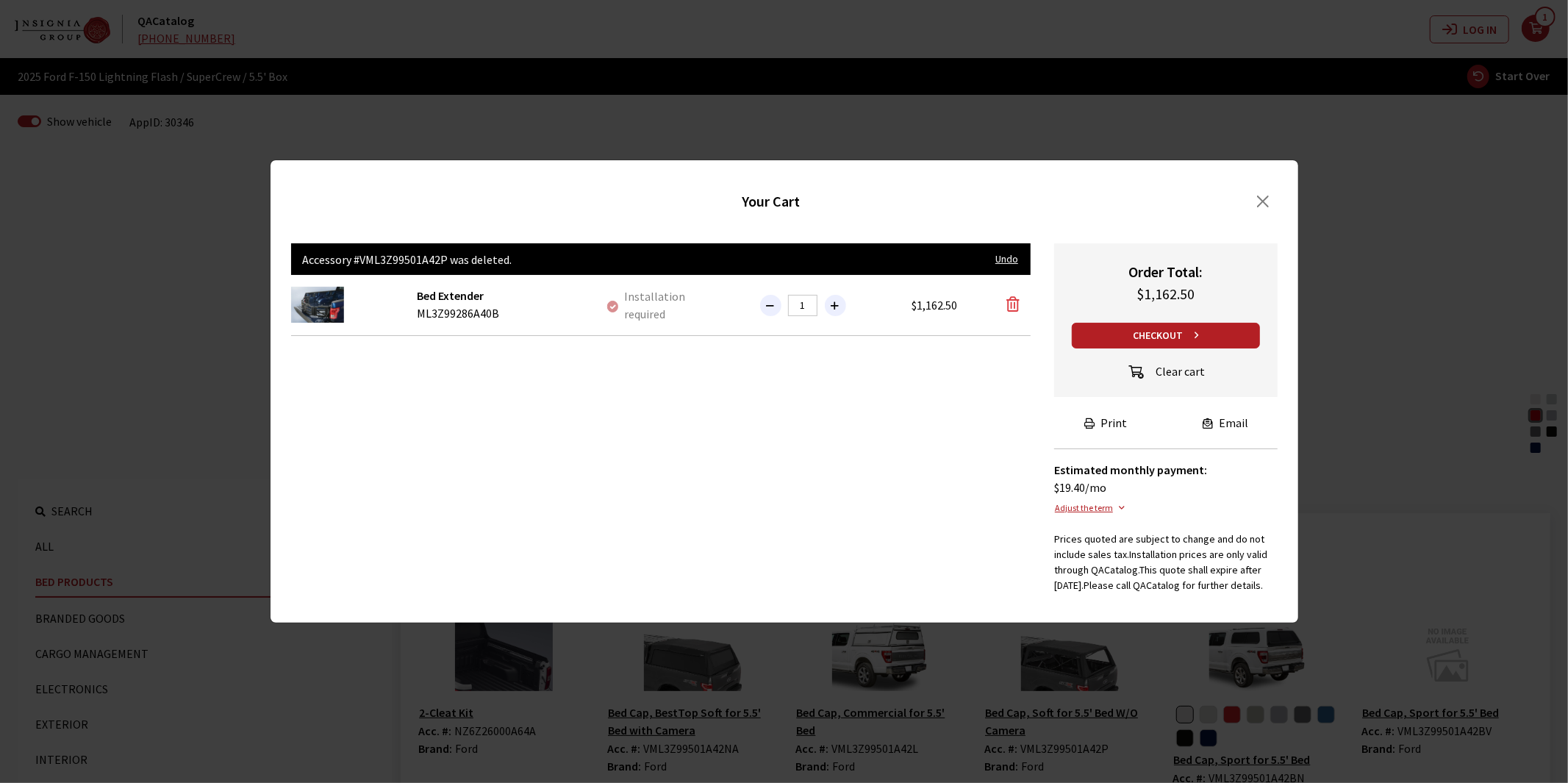
click at [1009, 302] on icon "button" at bounding box center [1012, 304] width 13 height 14
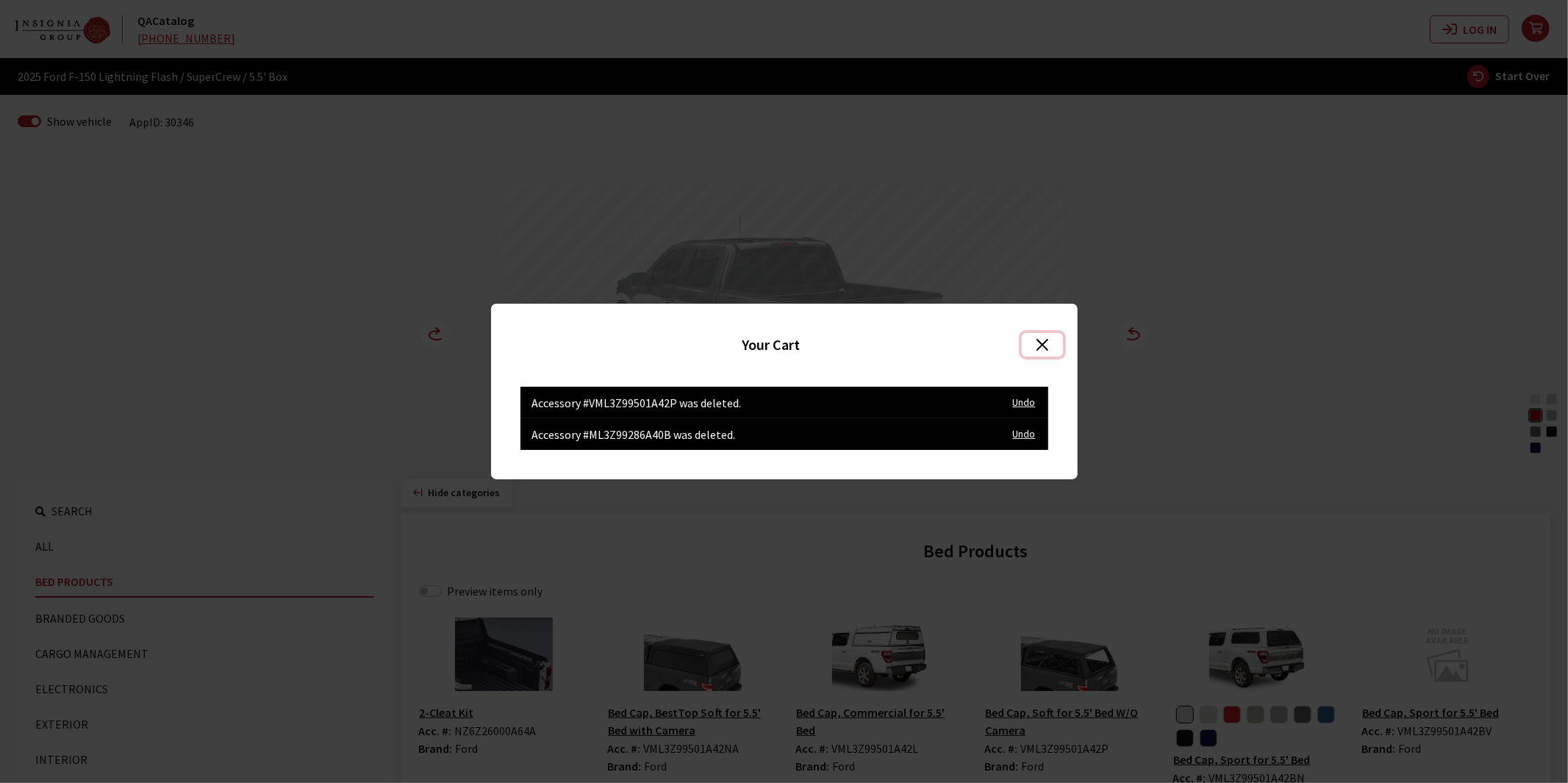
click at [1044, 345] on button "Close" at bounding box center [1041, 345] width 40 height 23
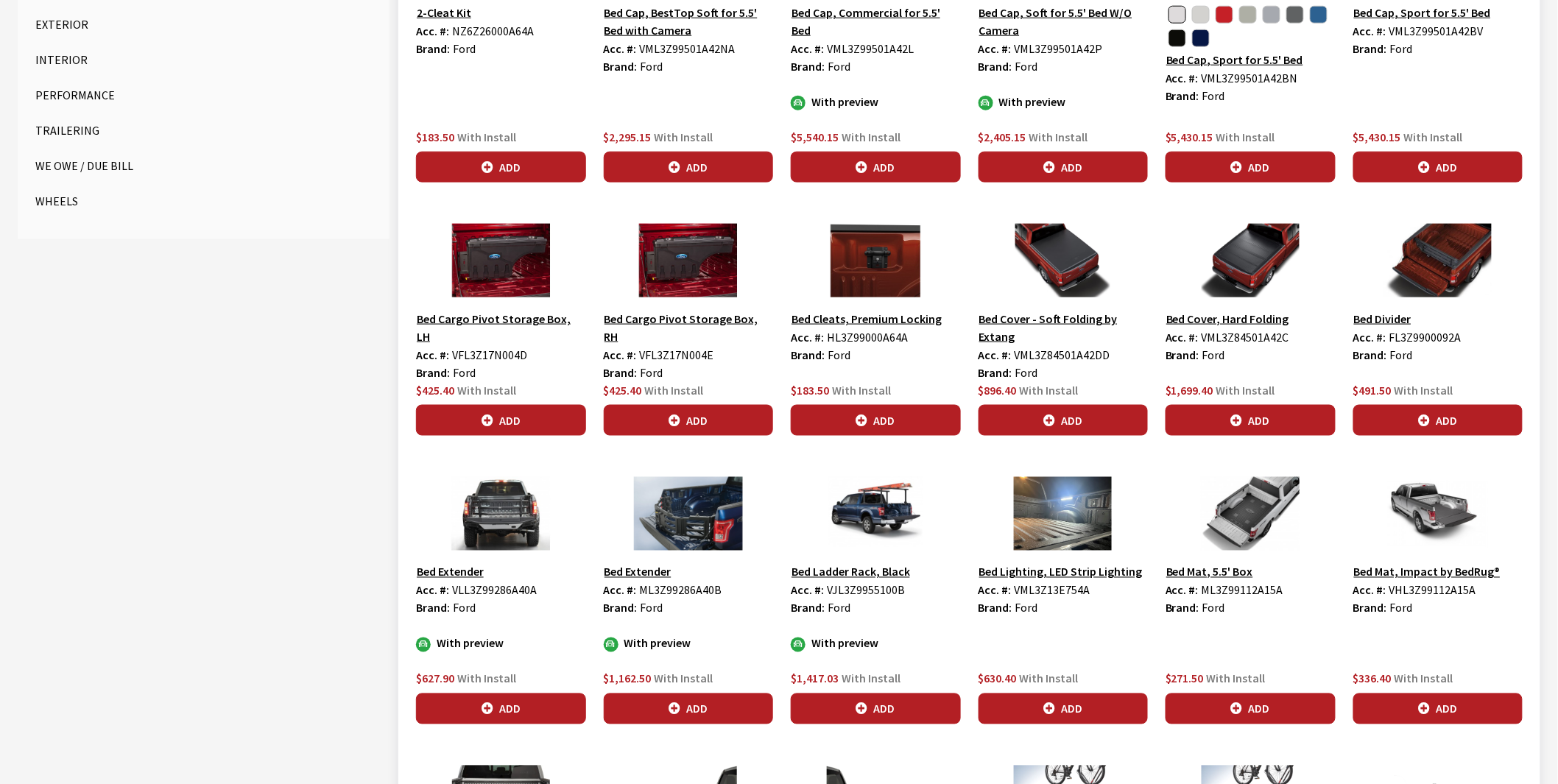
scroll to position [736, 0]
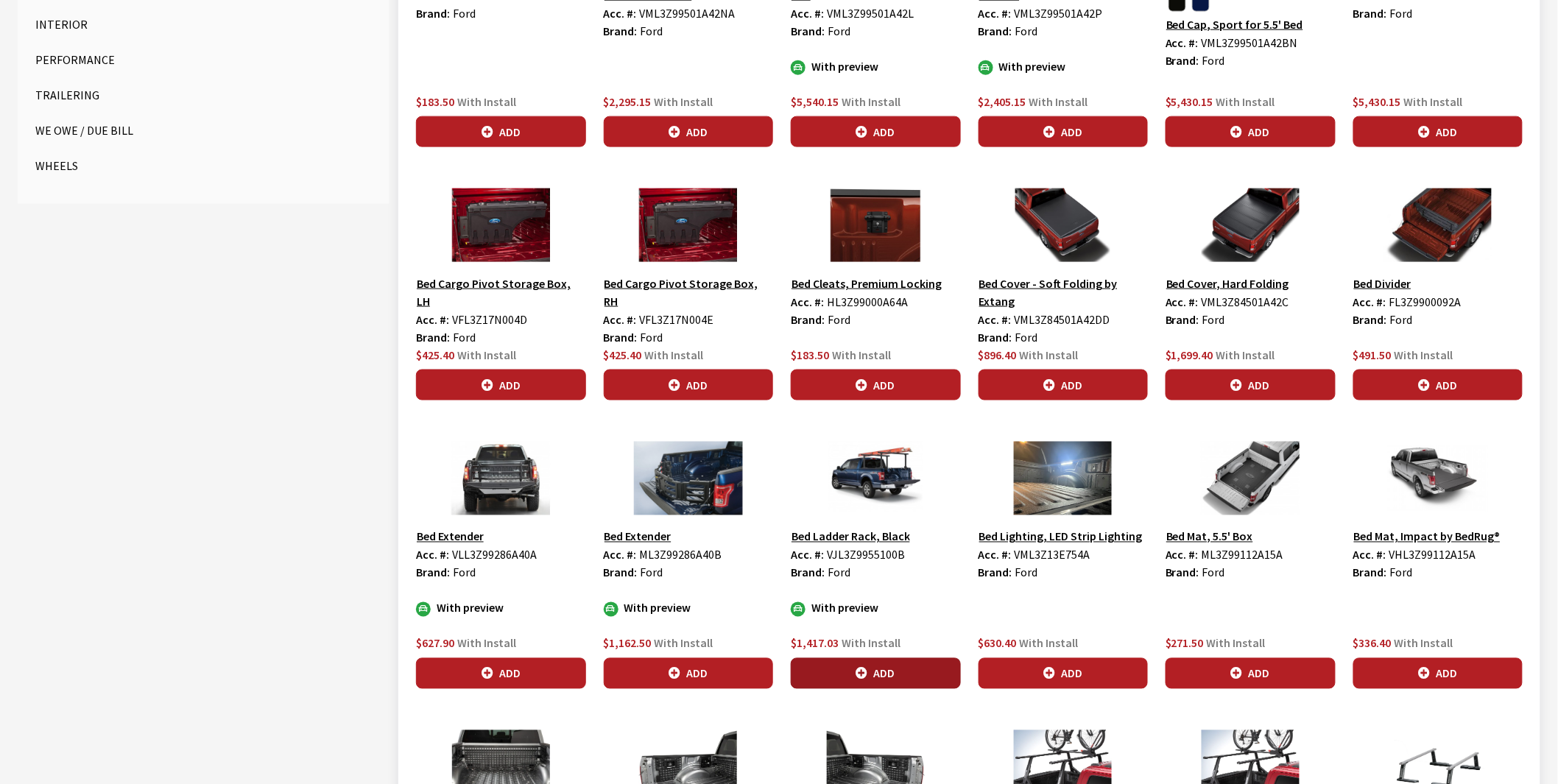
click at [874, 676] on button "Add" at bounding box center [876, 673] width 170 height 30
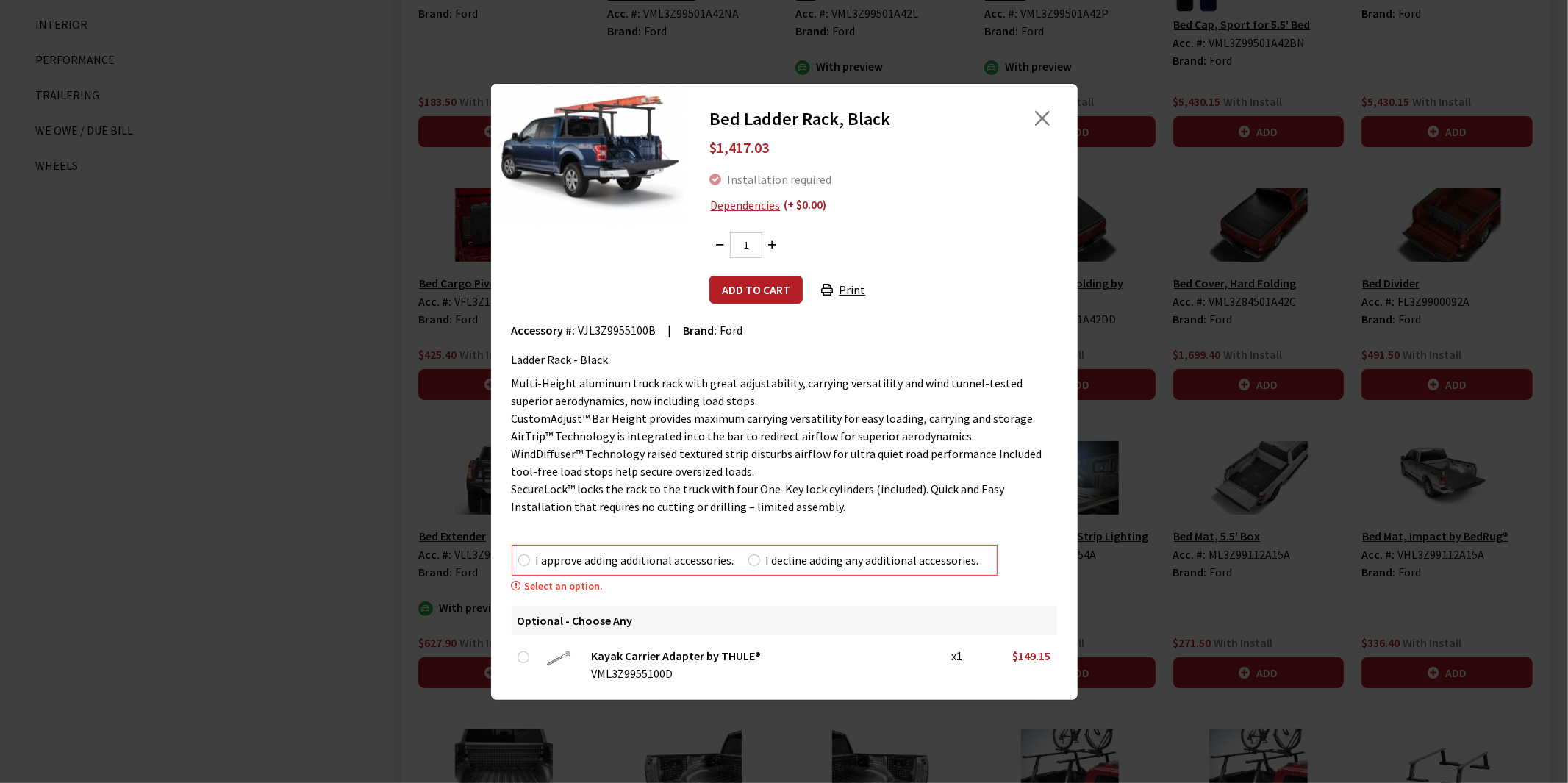
click at [527, 567] on div "I approve adding additional accessories." at bounding box center [626, 560] width 216 height 18
click at [524, 562] on input "I approve adding additional accessories." at bounding box center [524, 559] width 12 height 12
radio input "true"
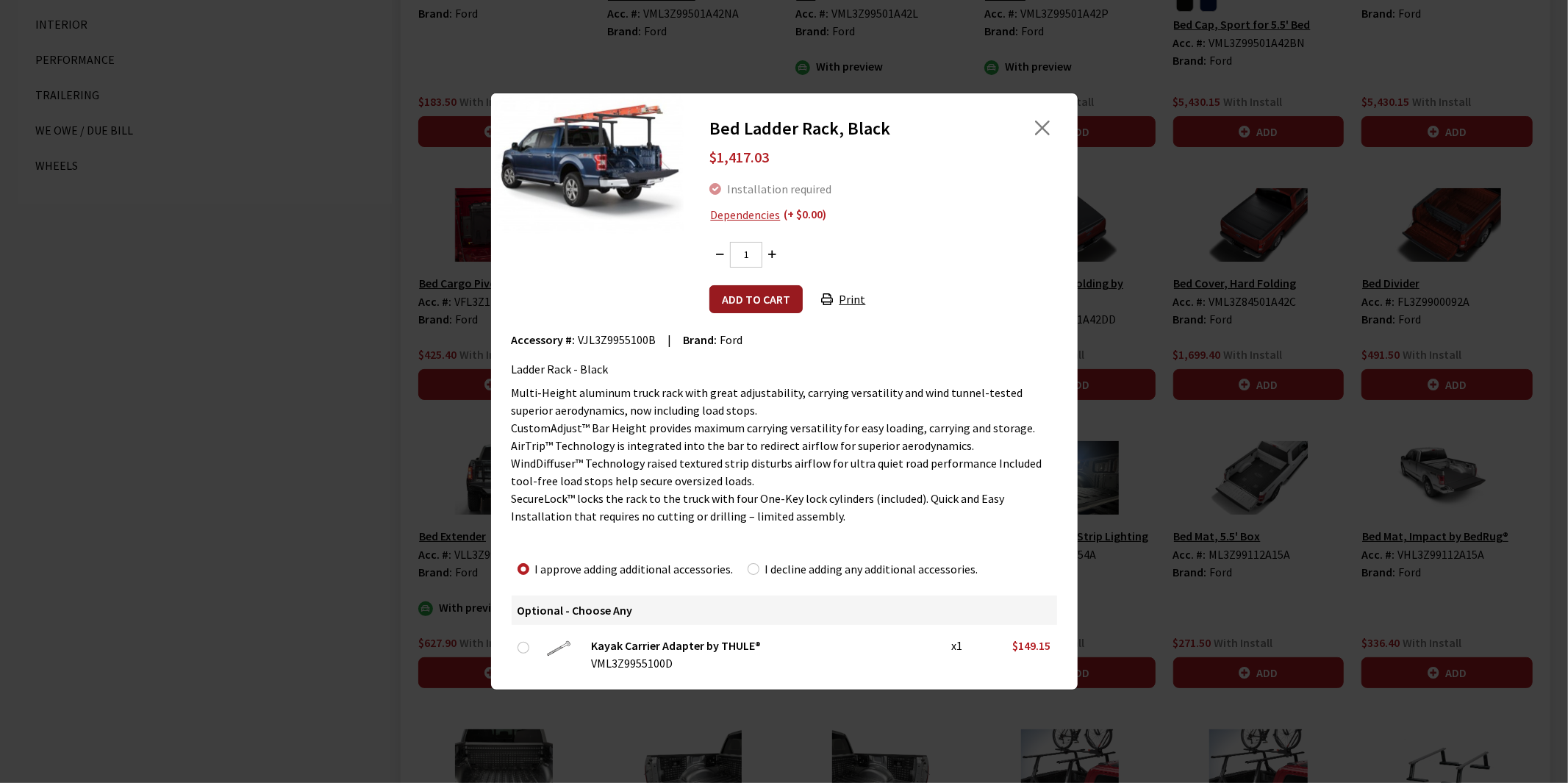
click at [759, 302] on button "Add to cart" at bounding box center [755, 299] width 93 height 28
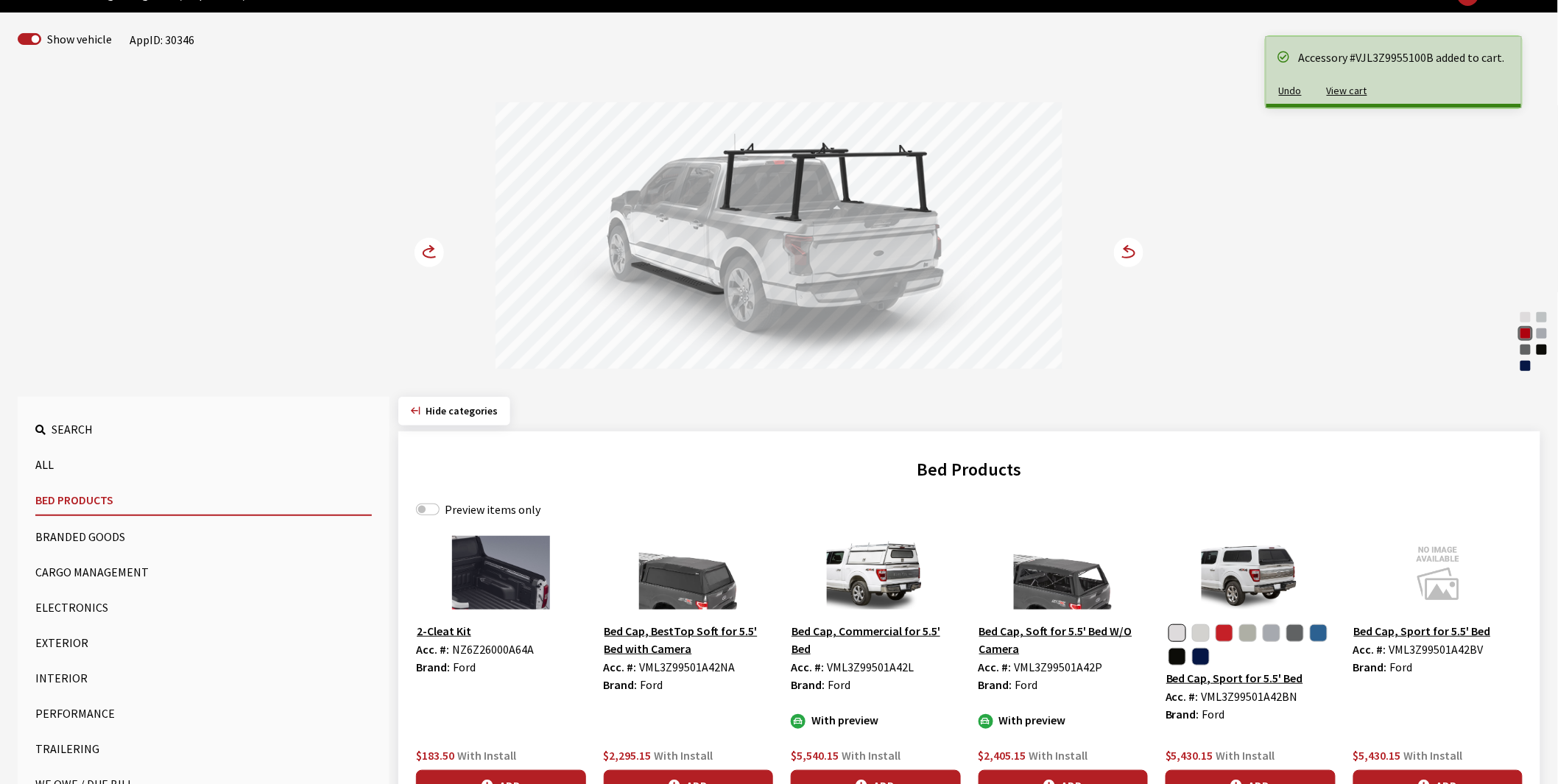
scroll to position [82, 0]
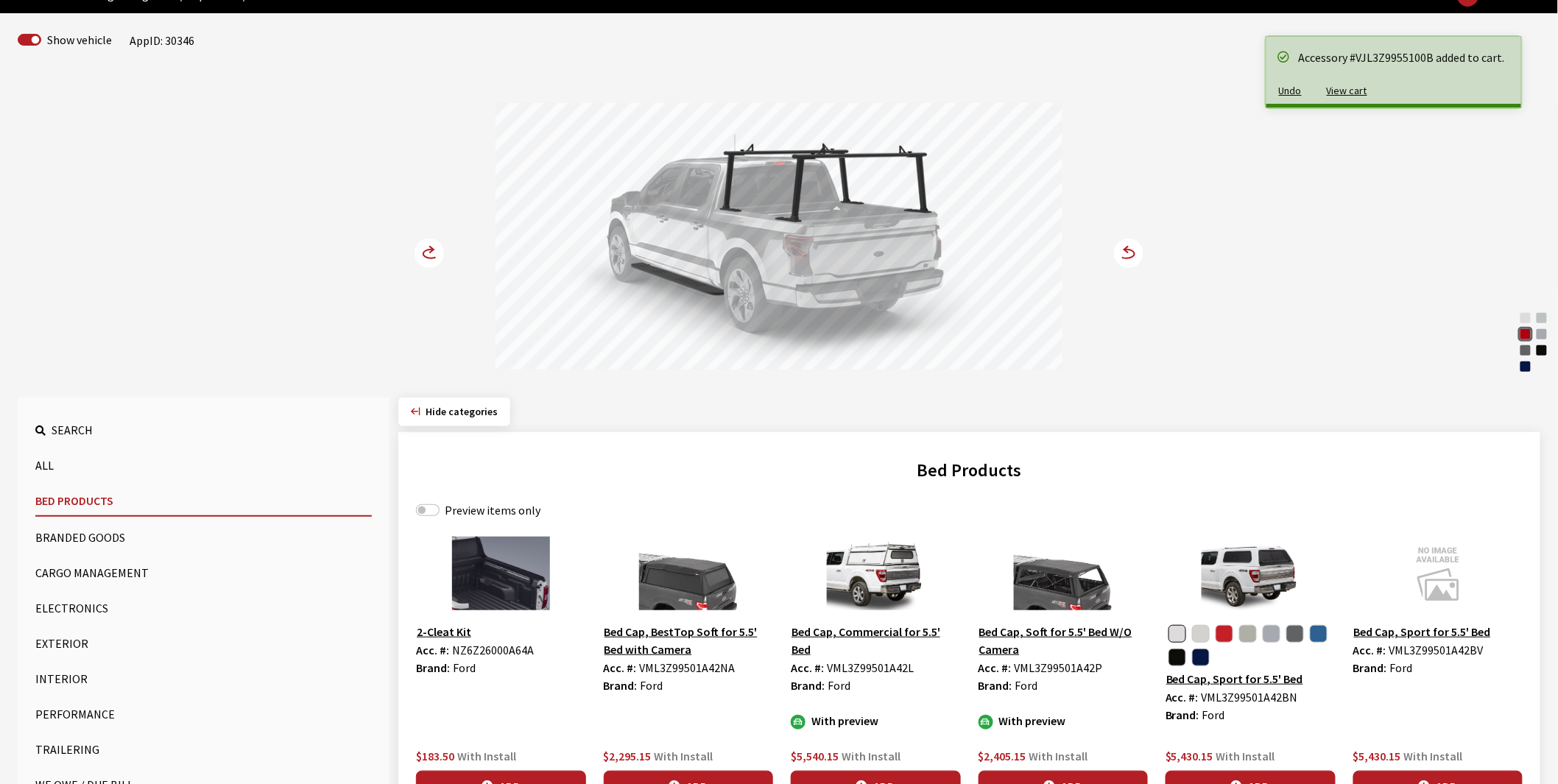
click at [428, 246] on circle at bounding box center [428, 253] width 30 height 30
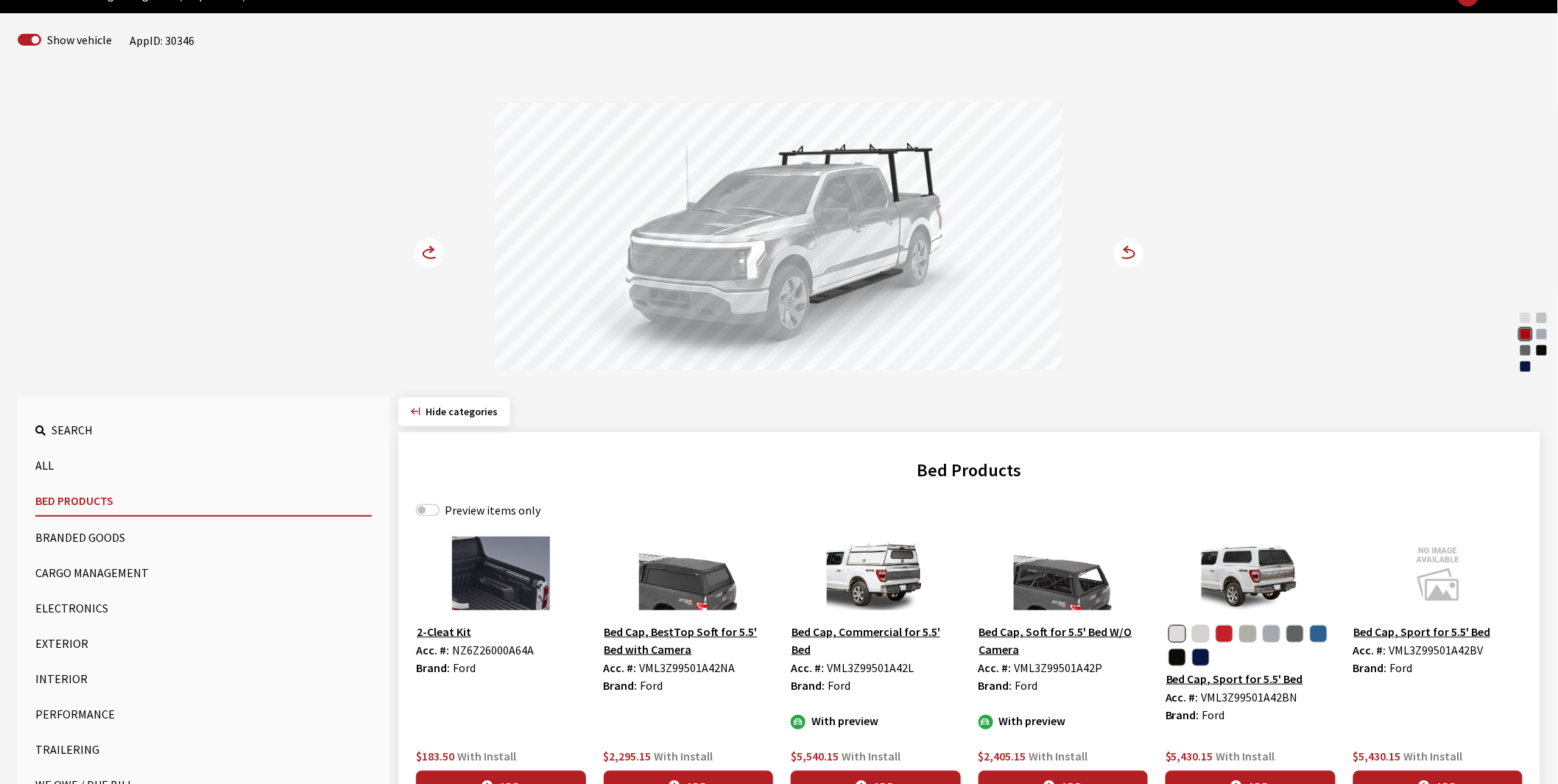
click at [428, 246] on circle at bounding box center [428, 253] width 30 height 30
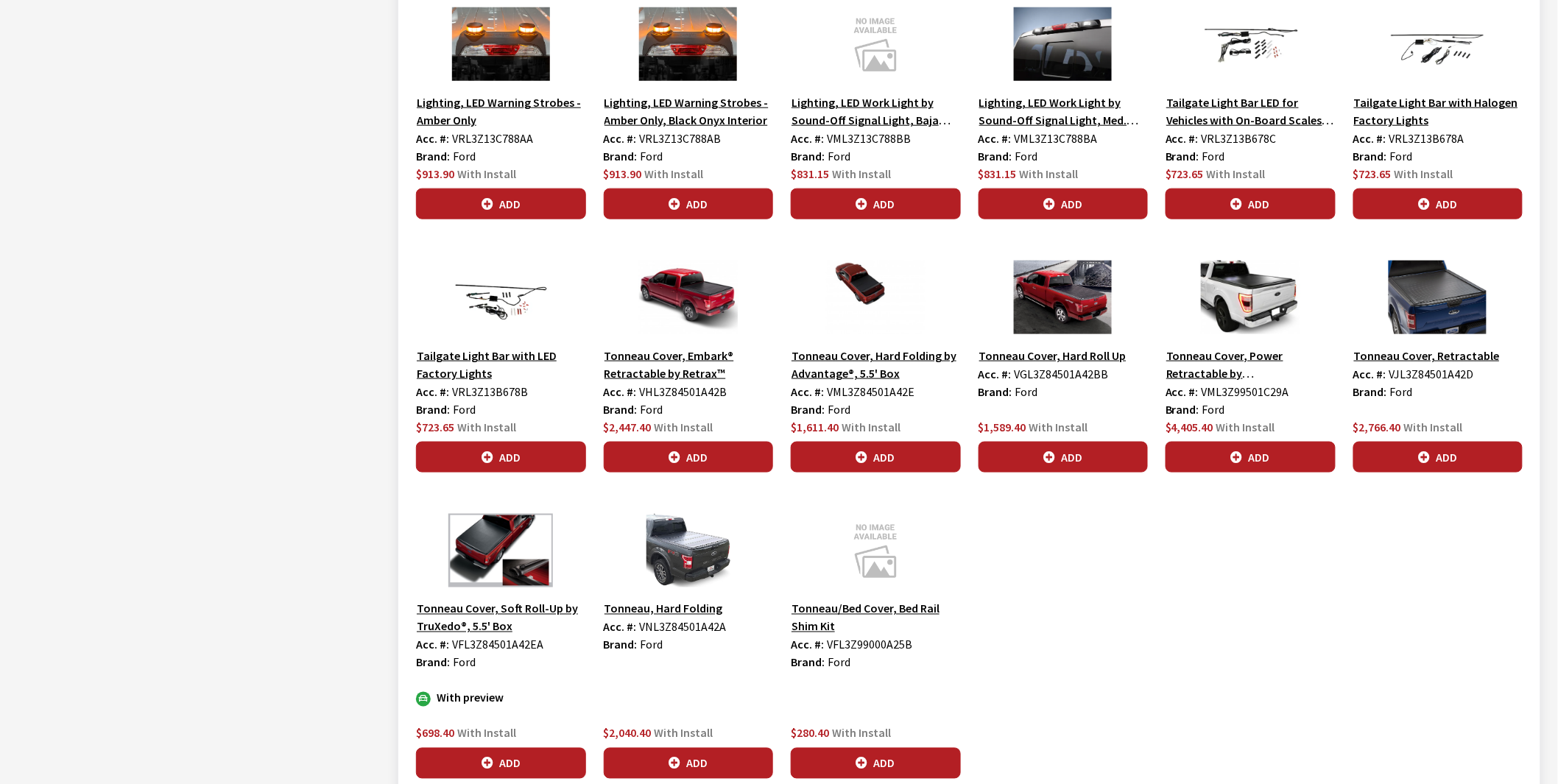
scroll to position [2943, 0]
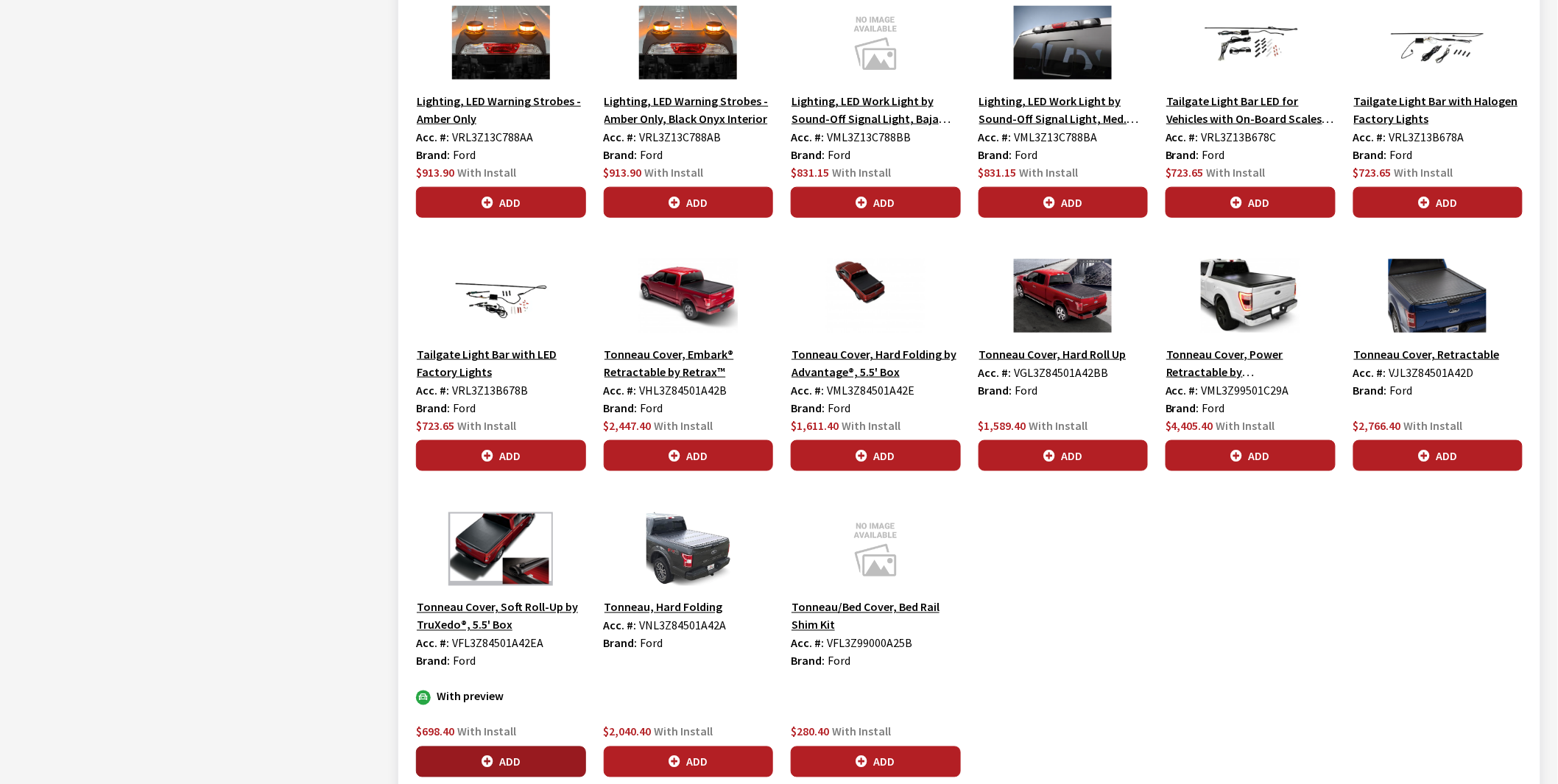
click at [498, 759] on button "Add" at bounding box center [501, 762] width 170 height 30
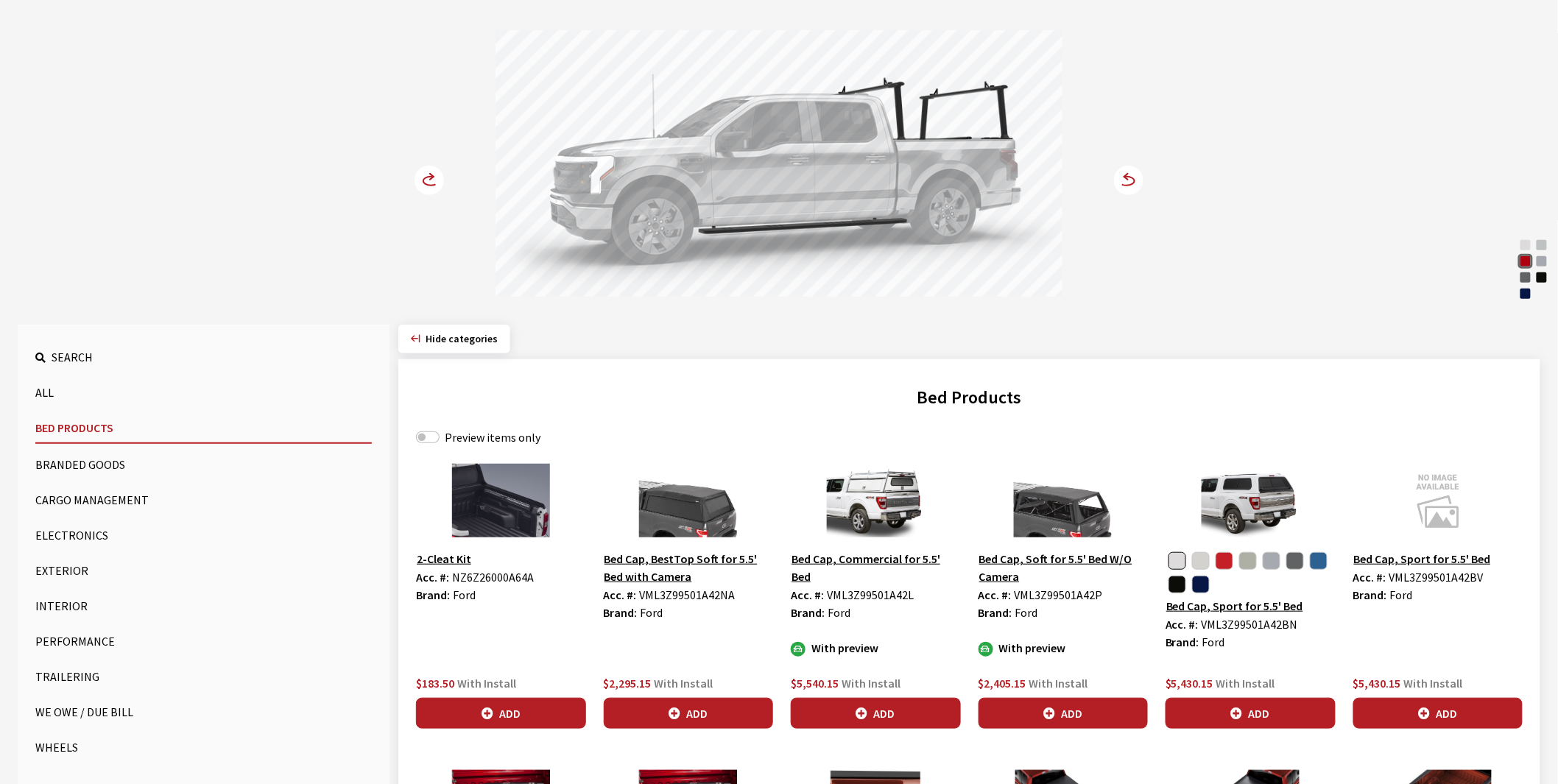
scroll to position [0, 0]
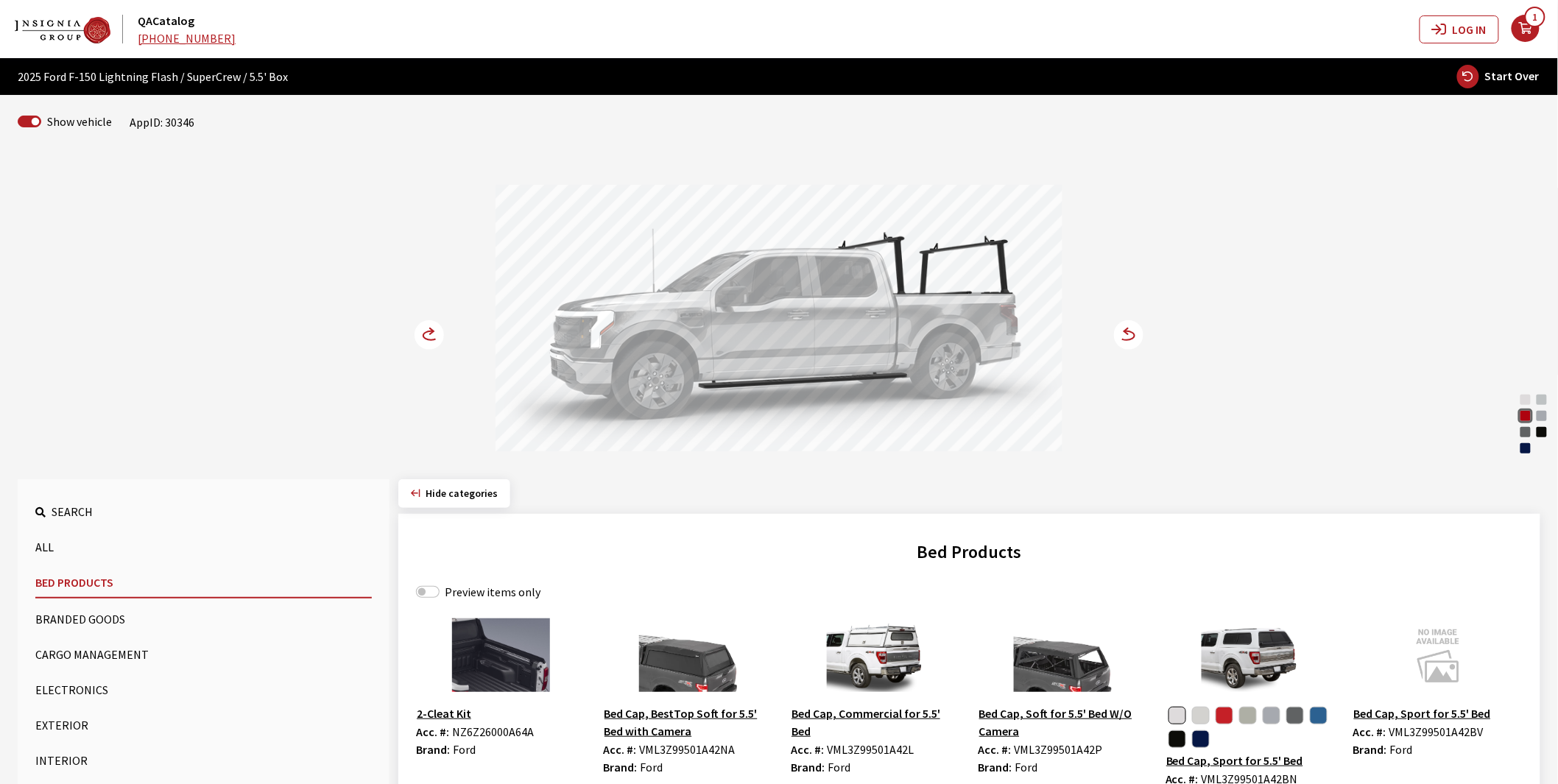
click at [422, 335] on circle at bounding box center [428, 334] width 30 height 30
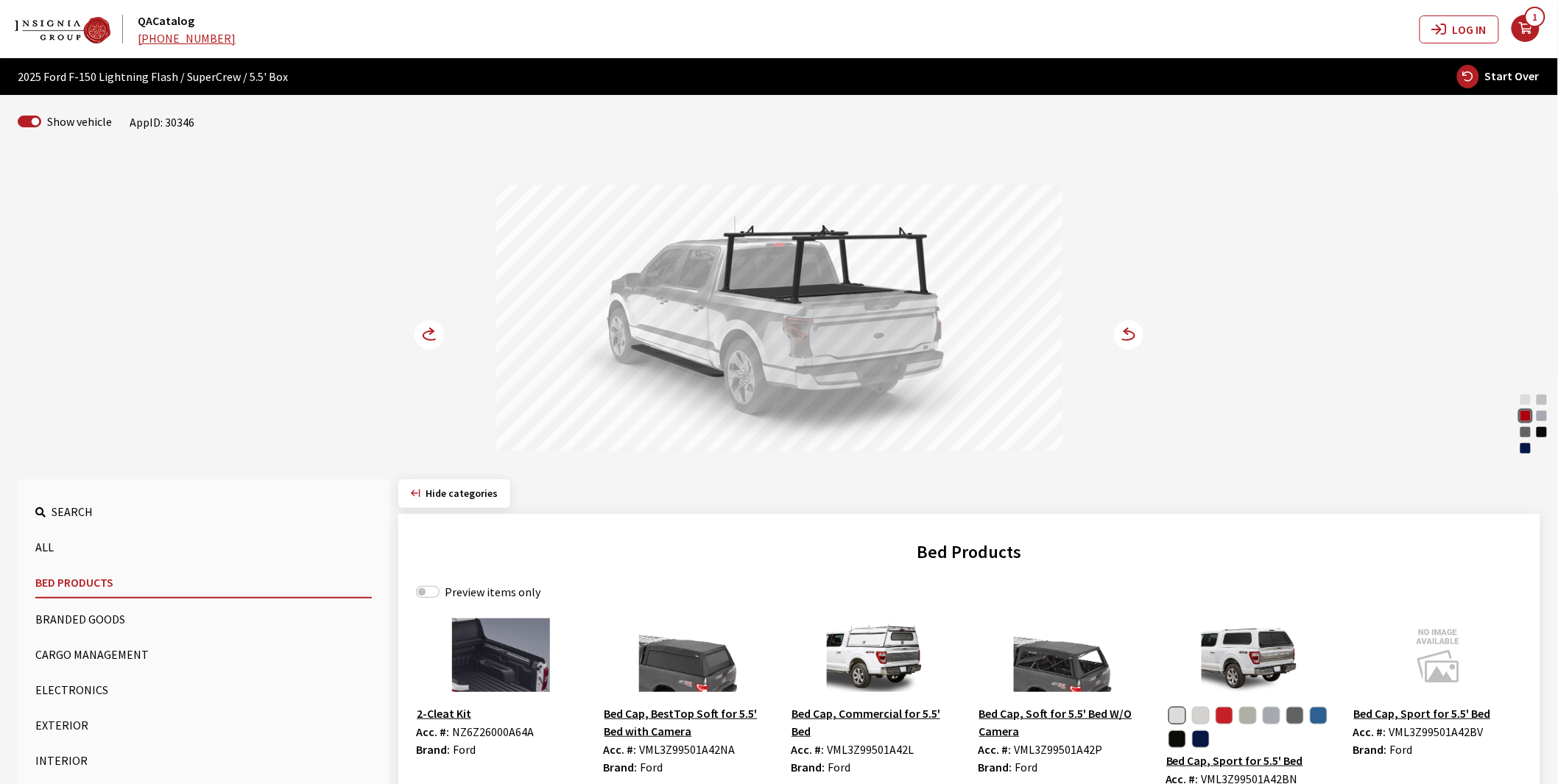
click at [422, 335] on circle at bounding box center [428, 334] width 30 height 30
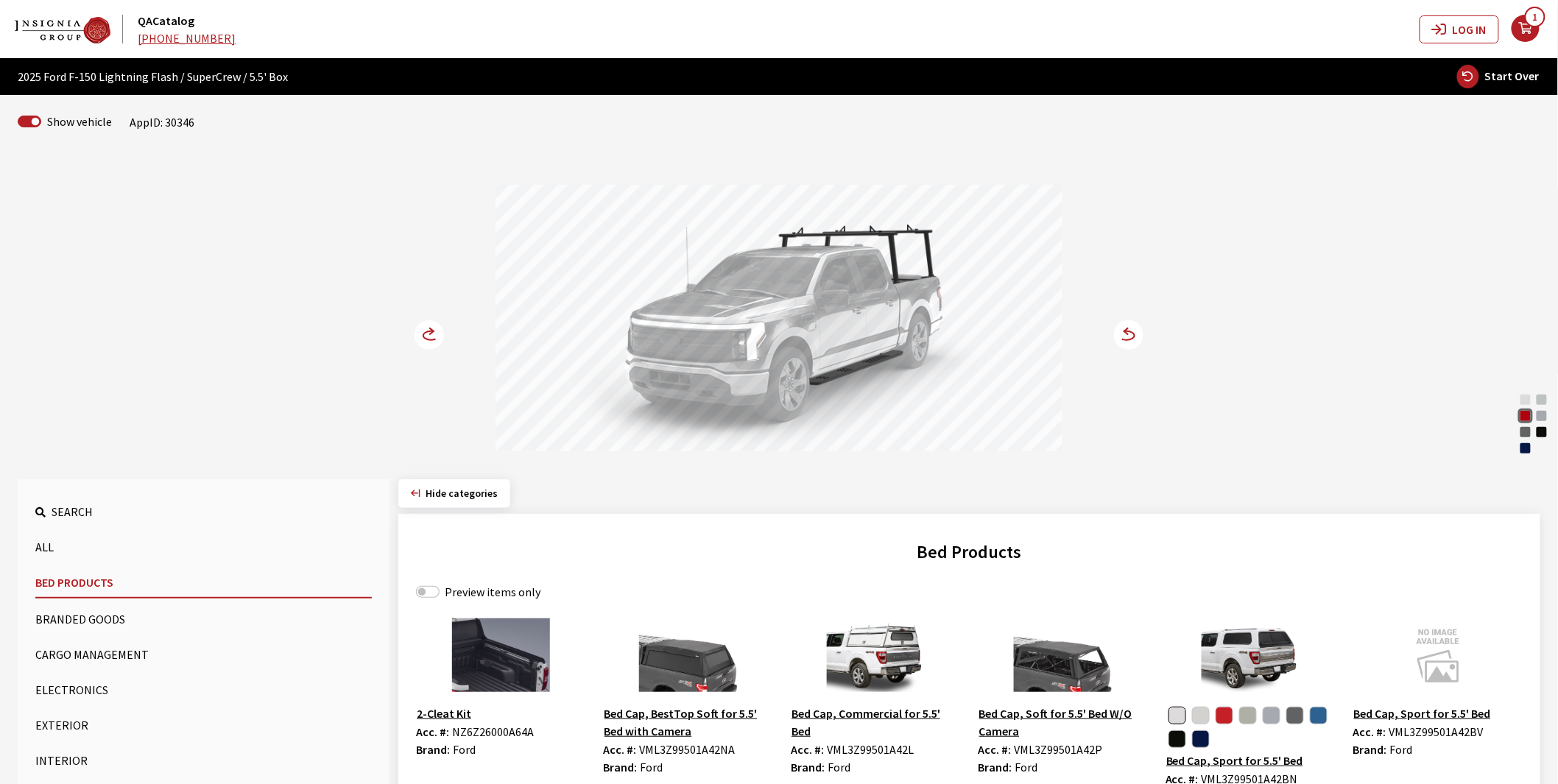
click at [64, 721] on button "Exterior" at bounding box center [203, 724] width 336 height 30
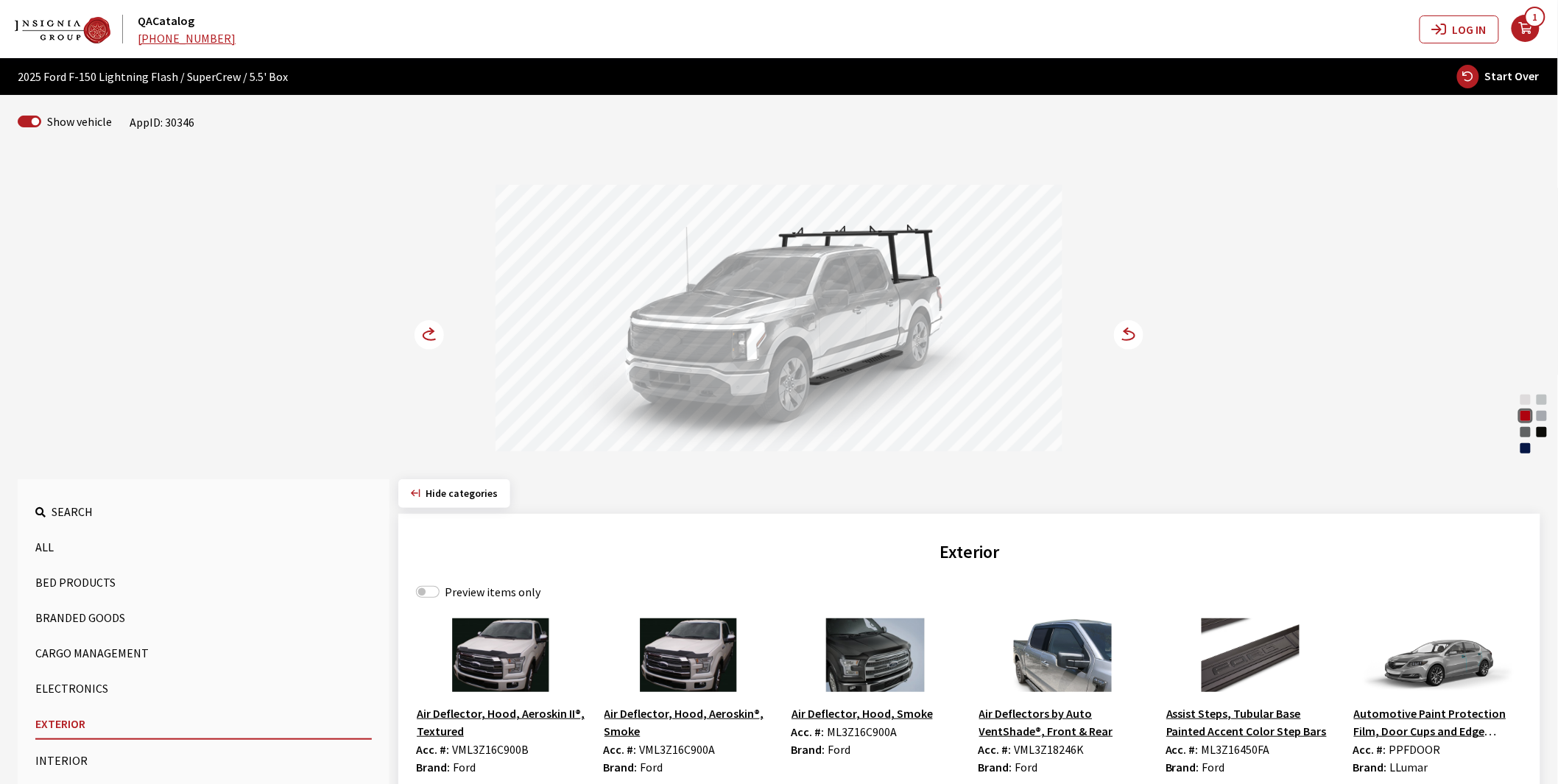
scroll to position [163, 0]
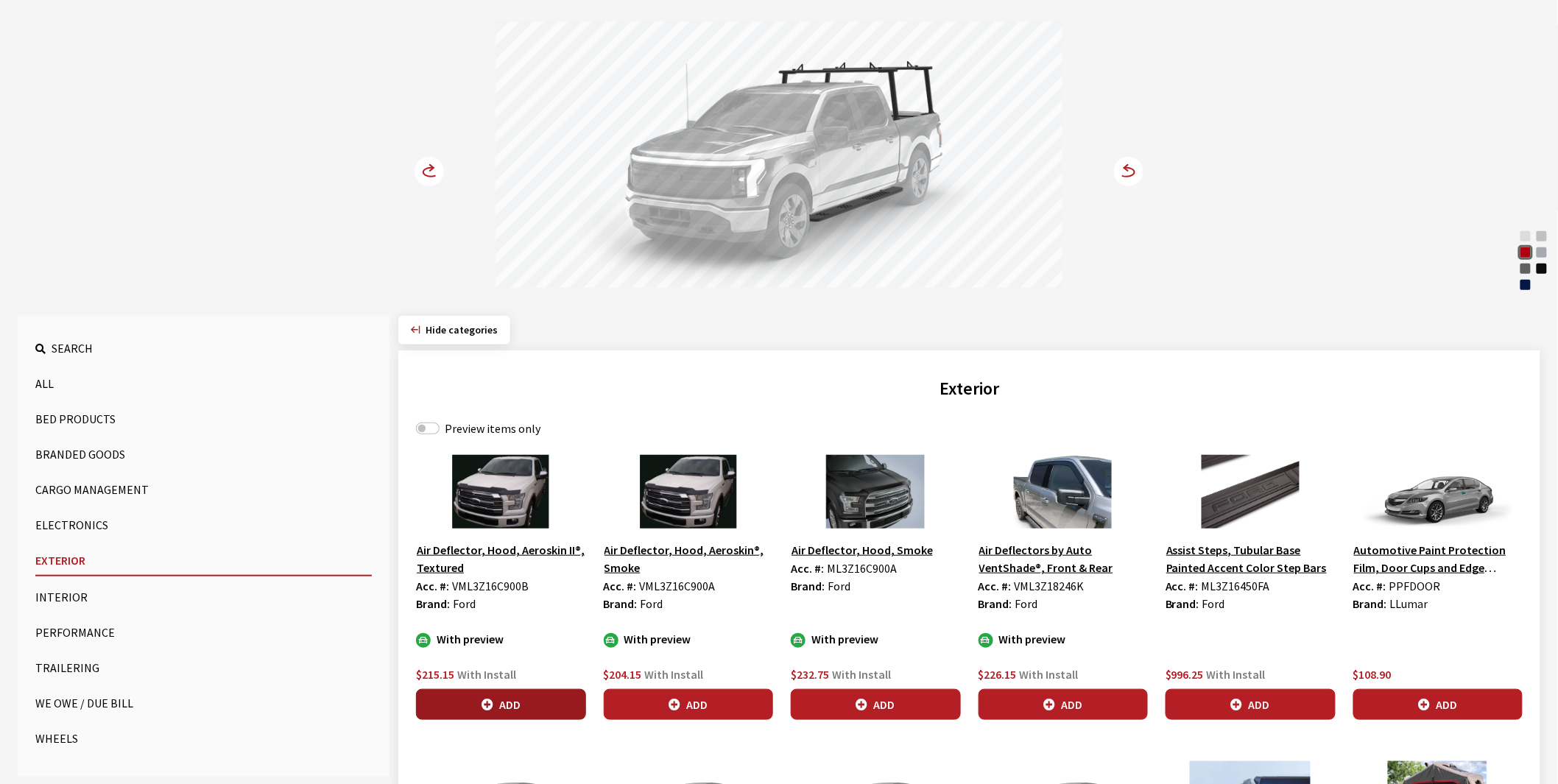
click at [514, 706] on button "Add" at bounding box center [501, 704] width 170 height 30
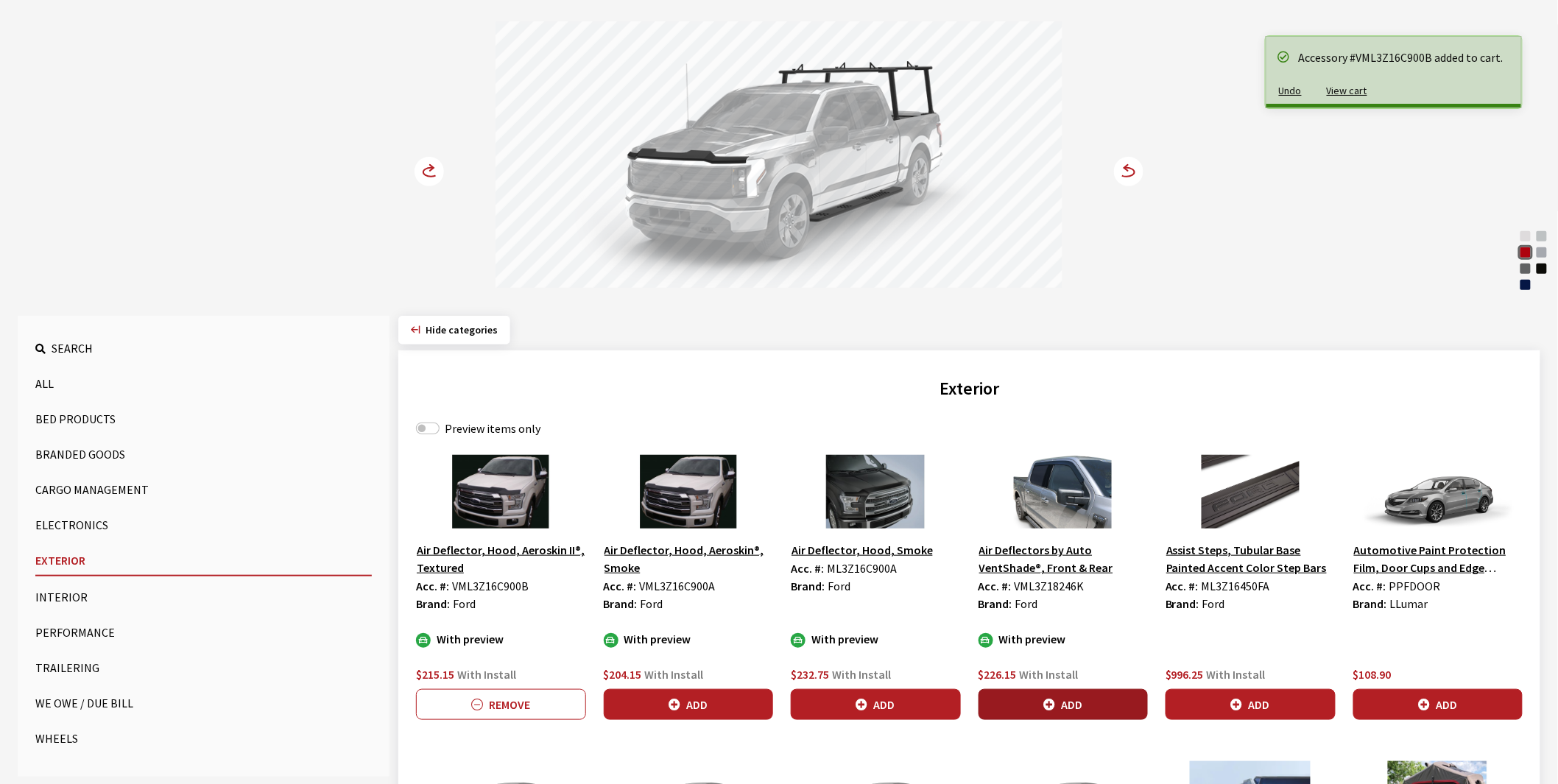
click at [1028, 709] on button "Add" at bounding box center [1063, 704] width 170 height 30
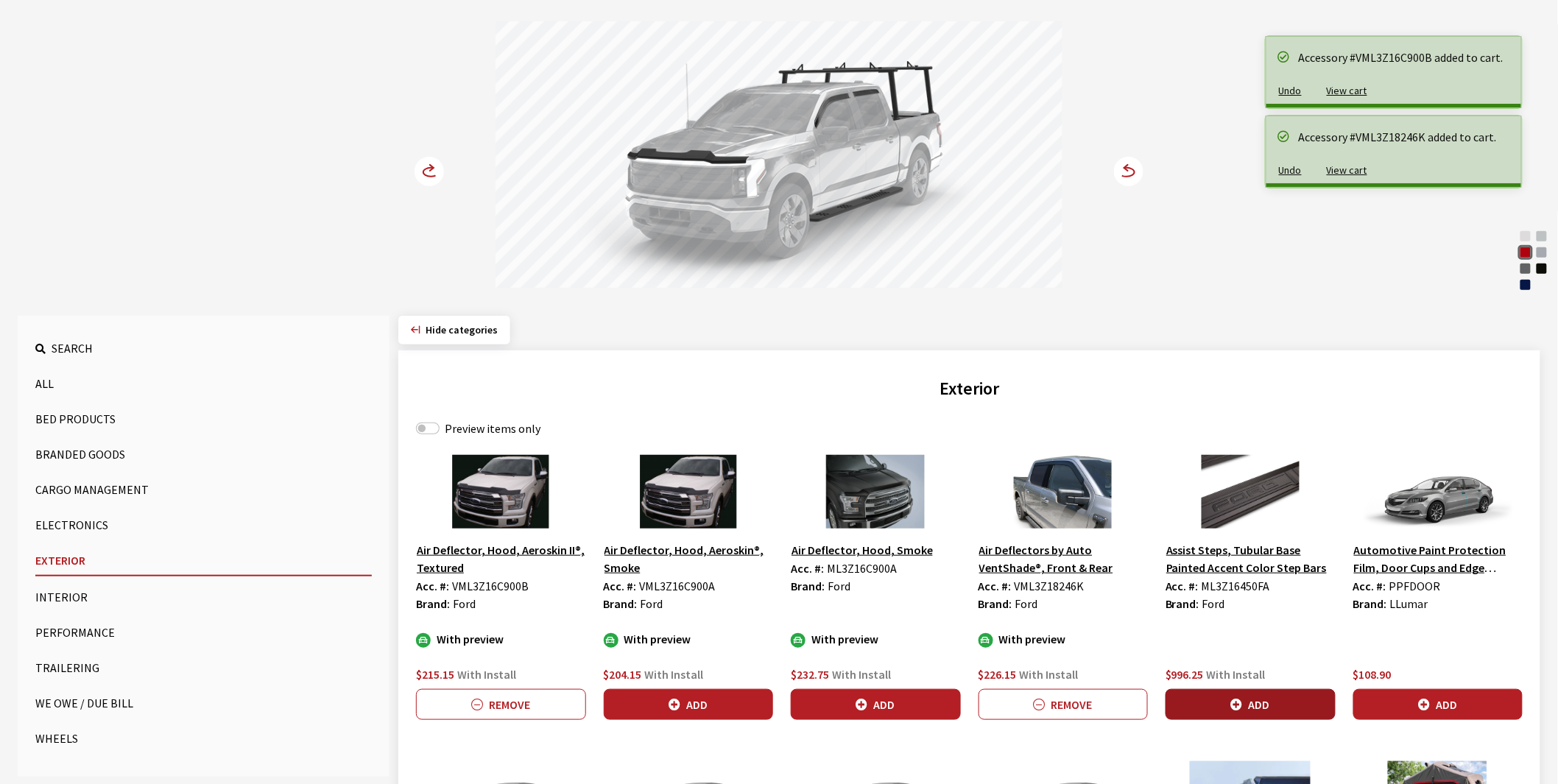
click at [1228, 702] on button "Add" at bounding box center [1251, 704] width 170 height 30
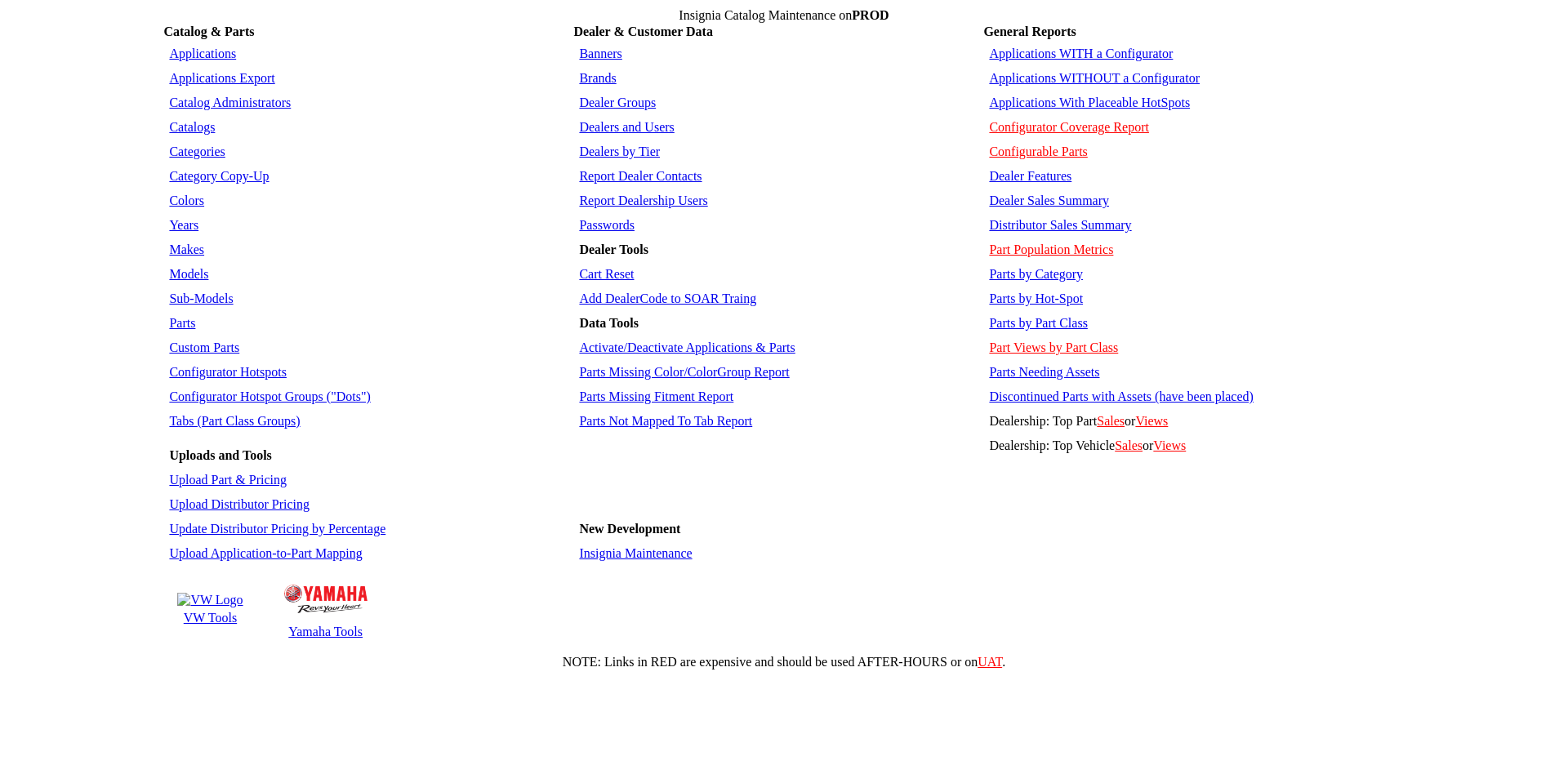
click at [198, 47] on link "Applications" at bounding box center [202, 54] width 67 height 14
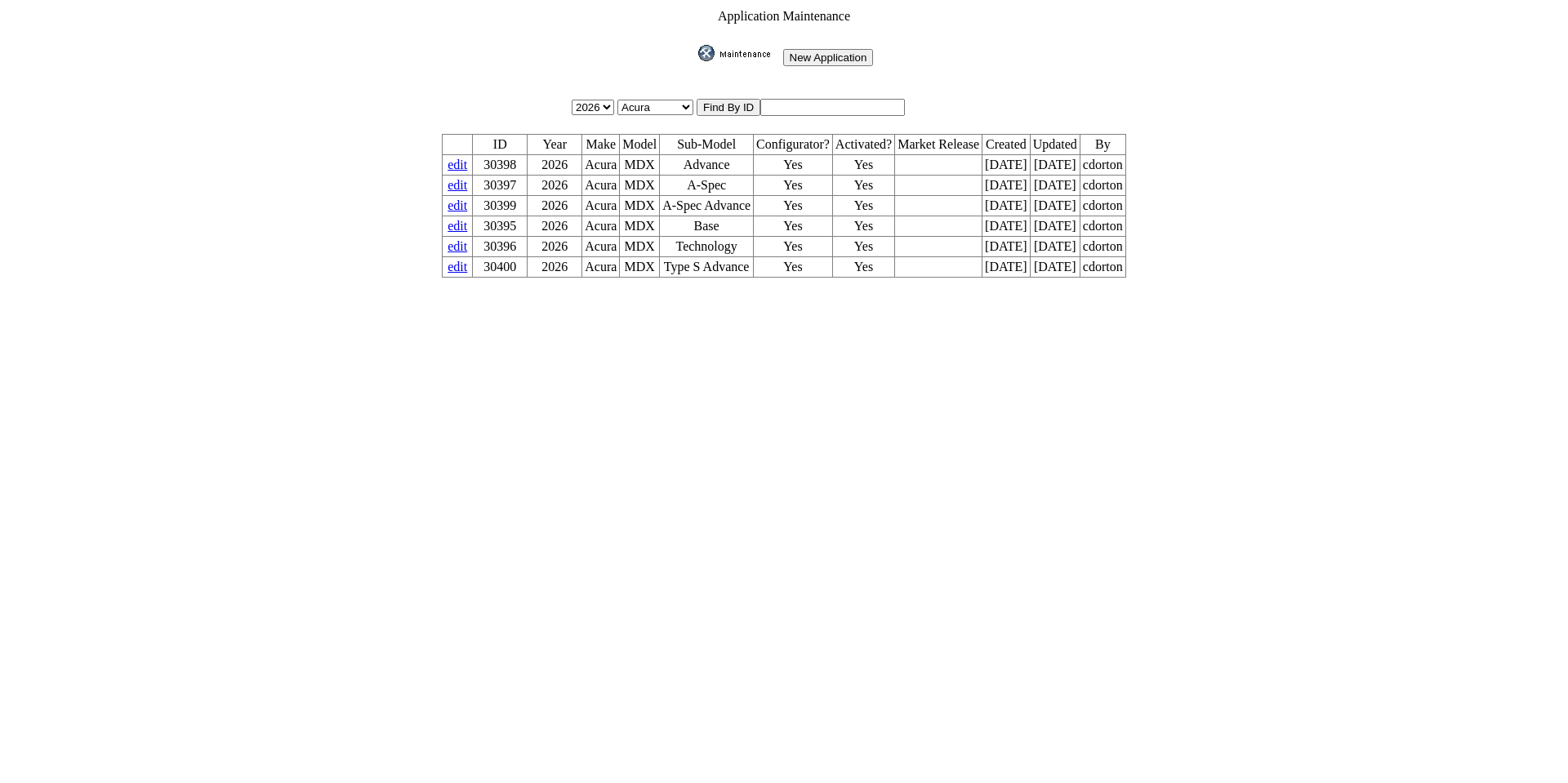
click at [828, 100] on input "text" at bounding box center [831, 106] width 144 height 17
type input "30597"
click at [695, 62] on input "image" at bounding box center [695, 62] width 0 height 0
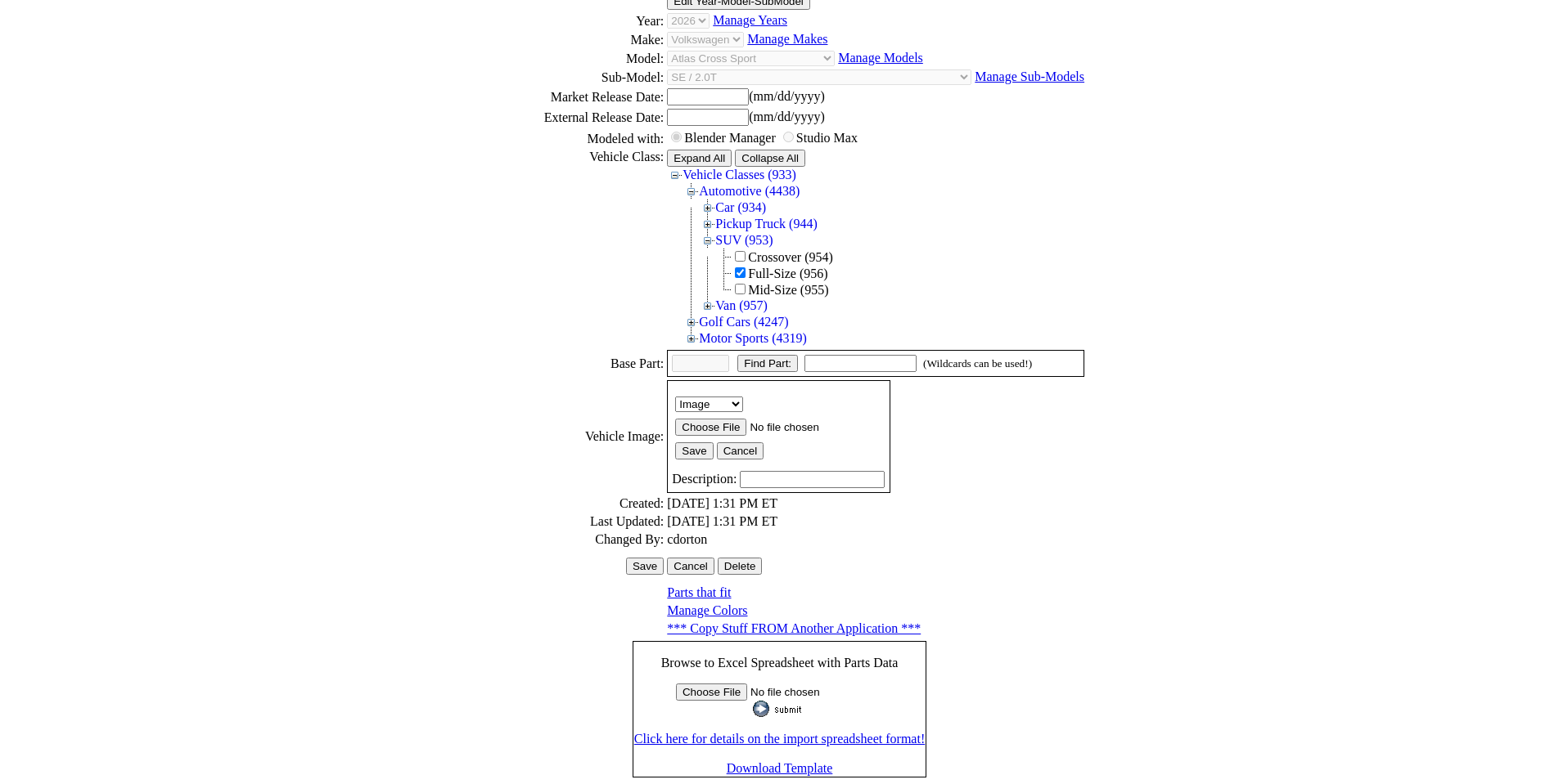
scroll to position [224, 0]
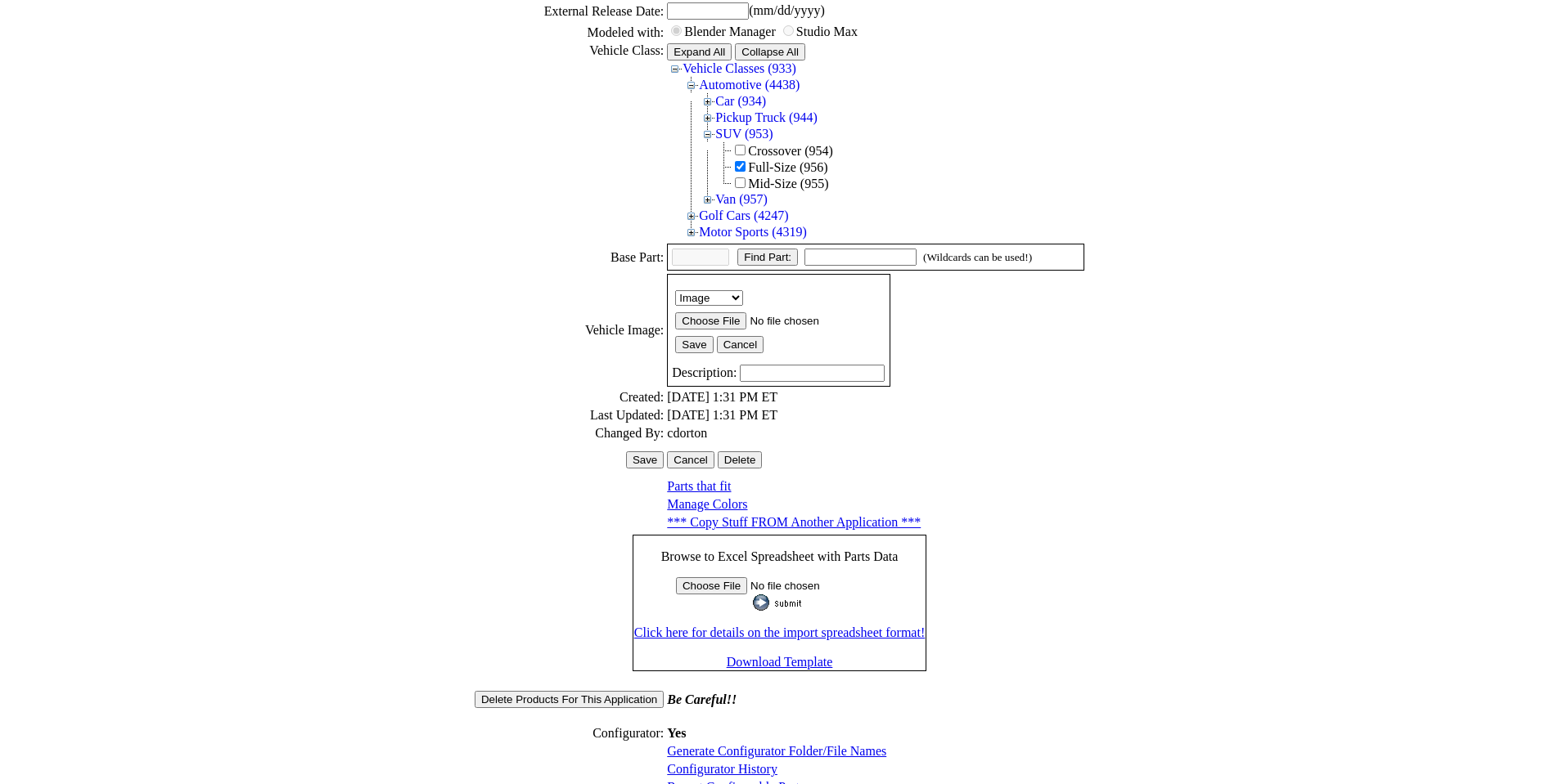
click at [724, 744] on link "Generate Configurator Folder/File Names" at bounding box center [777, 751] width 219 height 14
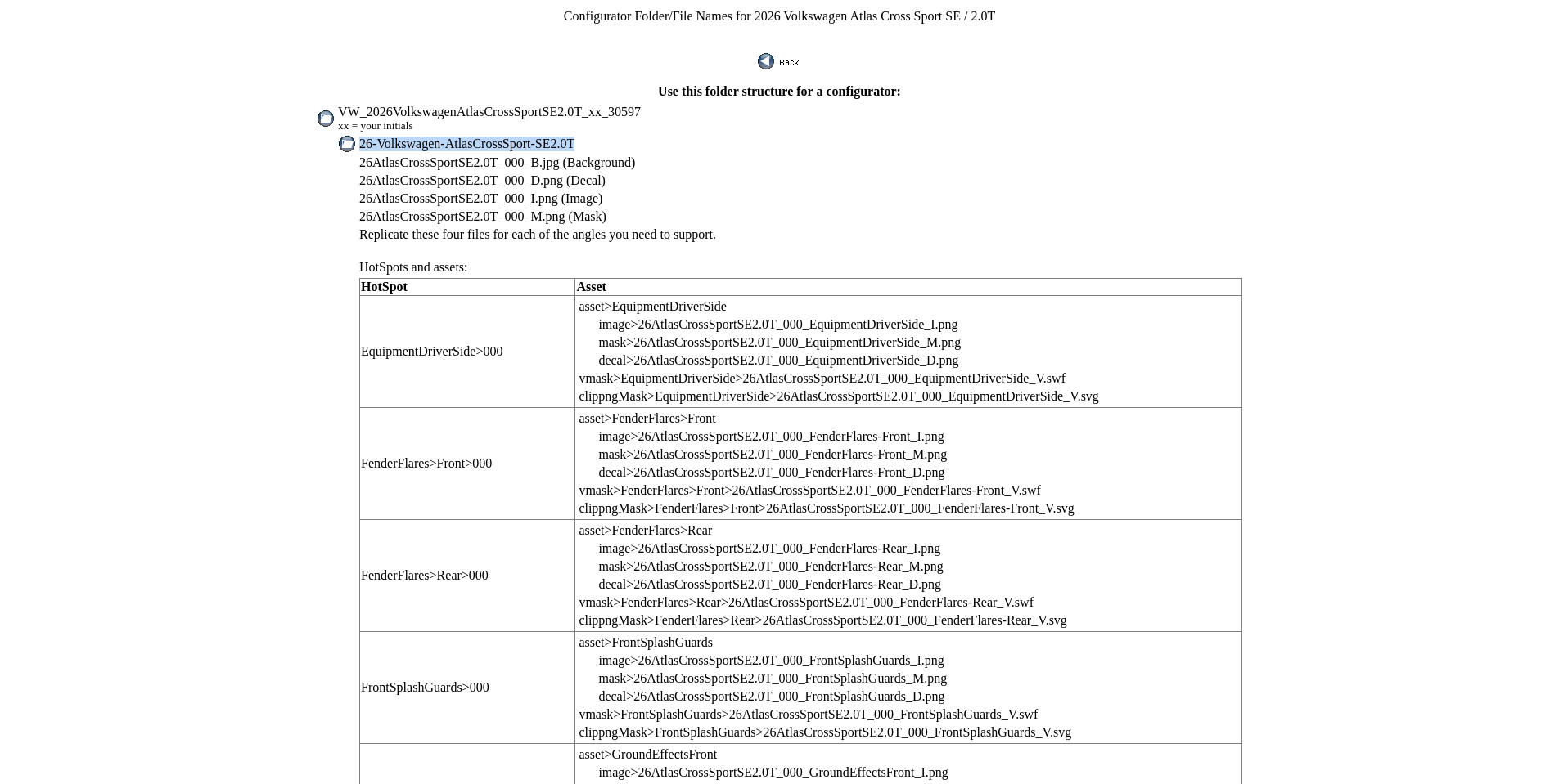
drag, startPoint x: 396, startPoint y: 131, endPoint x: 595, endPoint y: 130, distance: 199.0
click at [595, 134] on td "26-Volkswagen-AtlasCrossSport-SE2.0T" at bounding box center [801, 143] width 885 height 18
copy span "26-Volkswagen-AtlasCrossSport-SE2.0T"
